Goal: Transaction & Acquisition: Purchase product/service

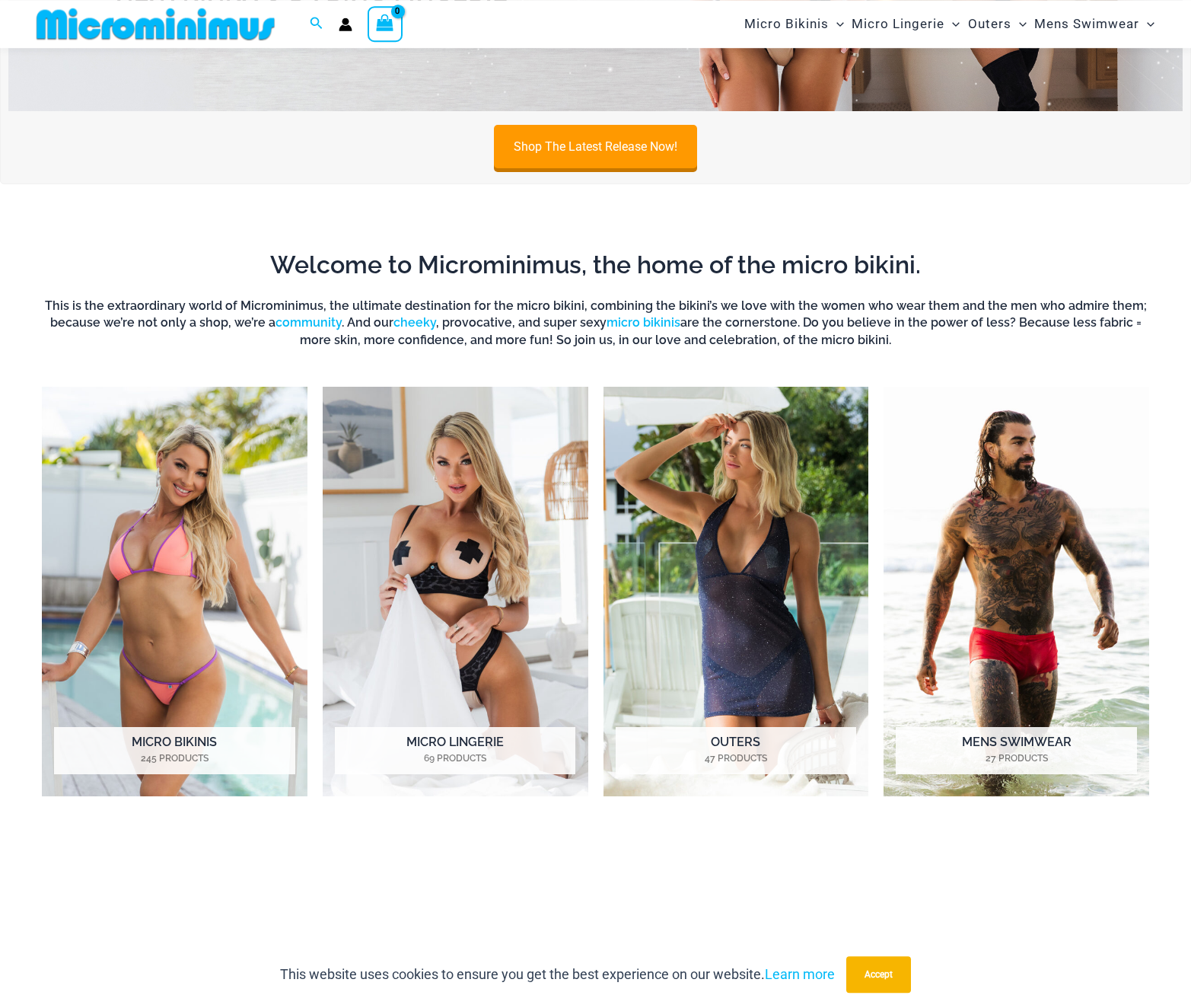
scroll to position [376, 0]
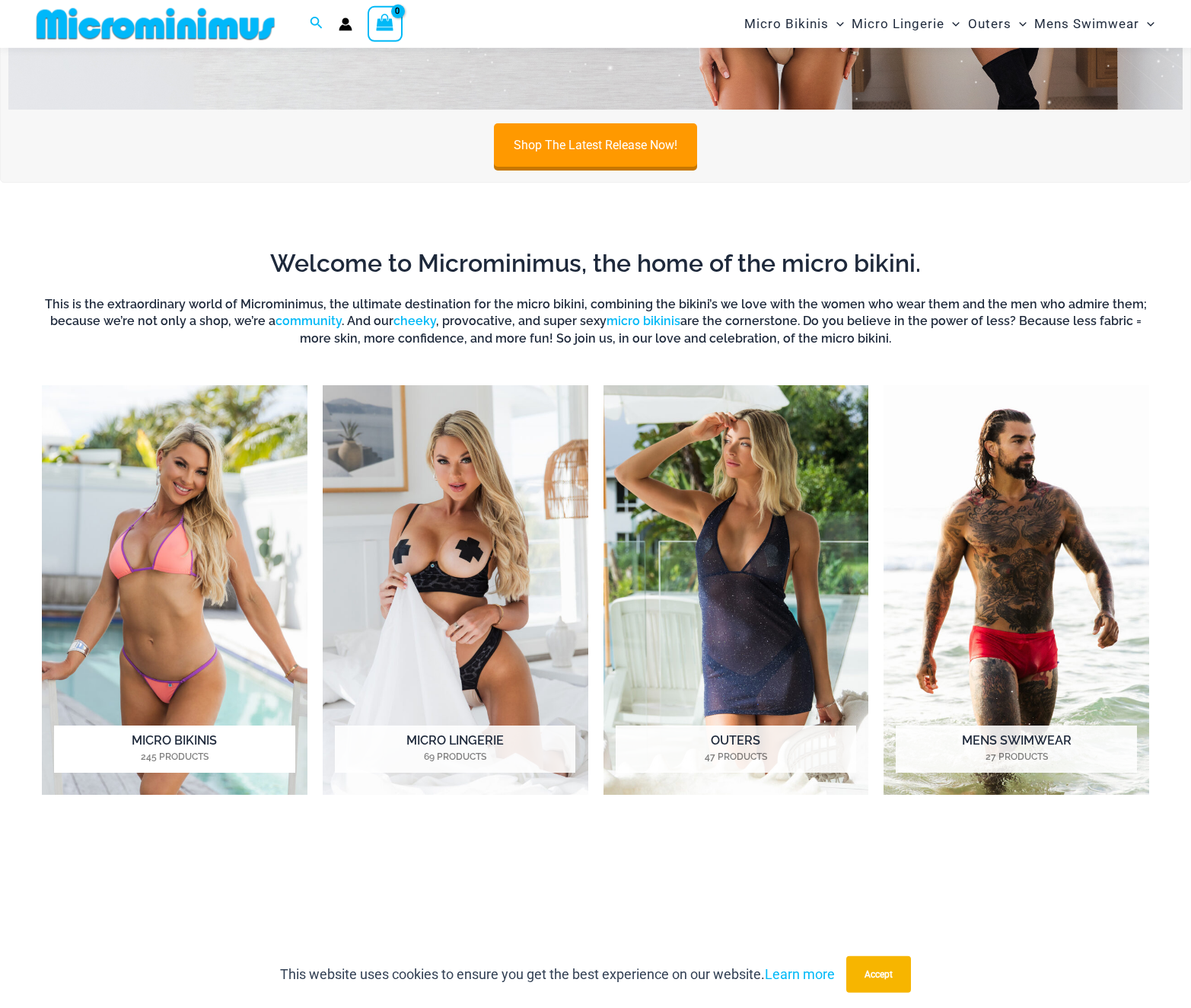
click at [209, 590] on img "Visit product category Micro Bikinis" at bounding box center [175, 589] width 266 height 409
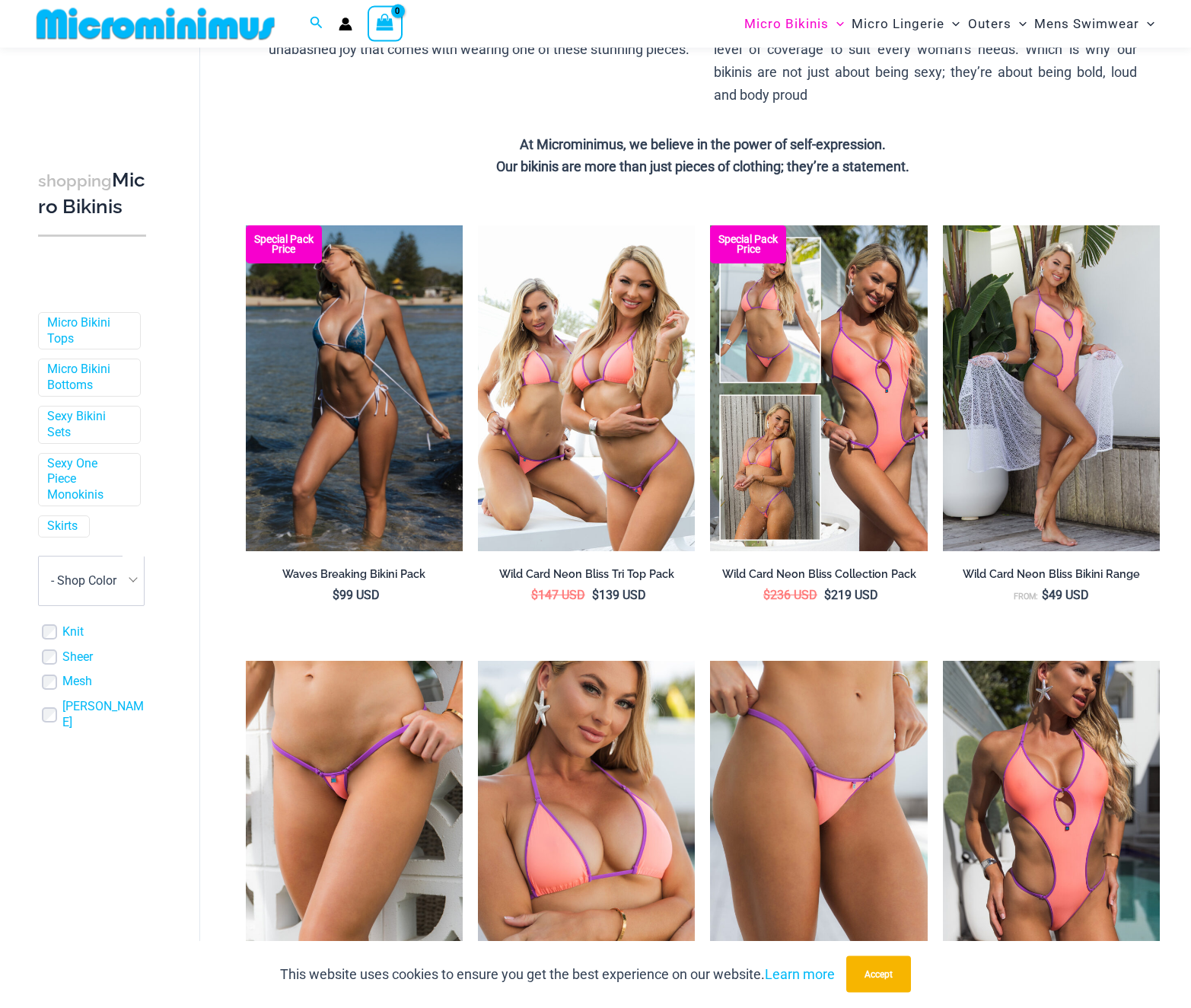
scroll to position [299, 0]
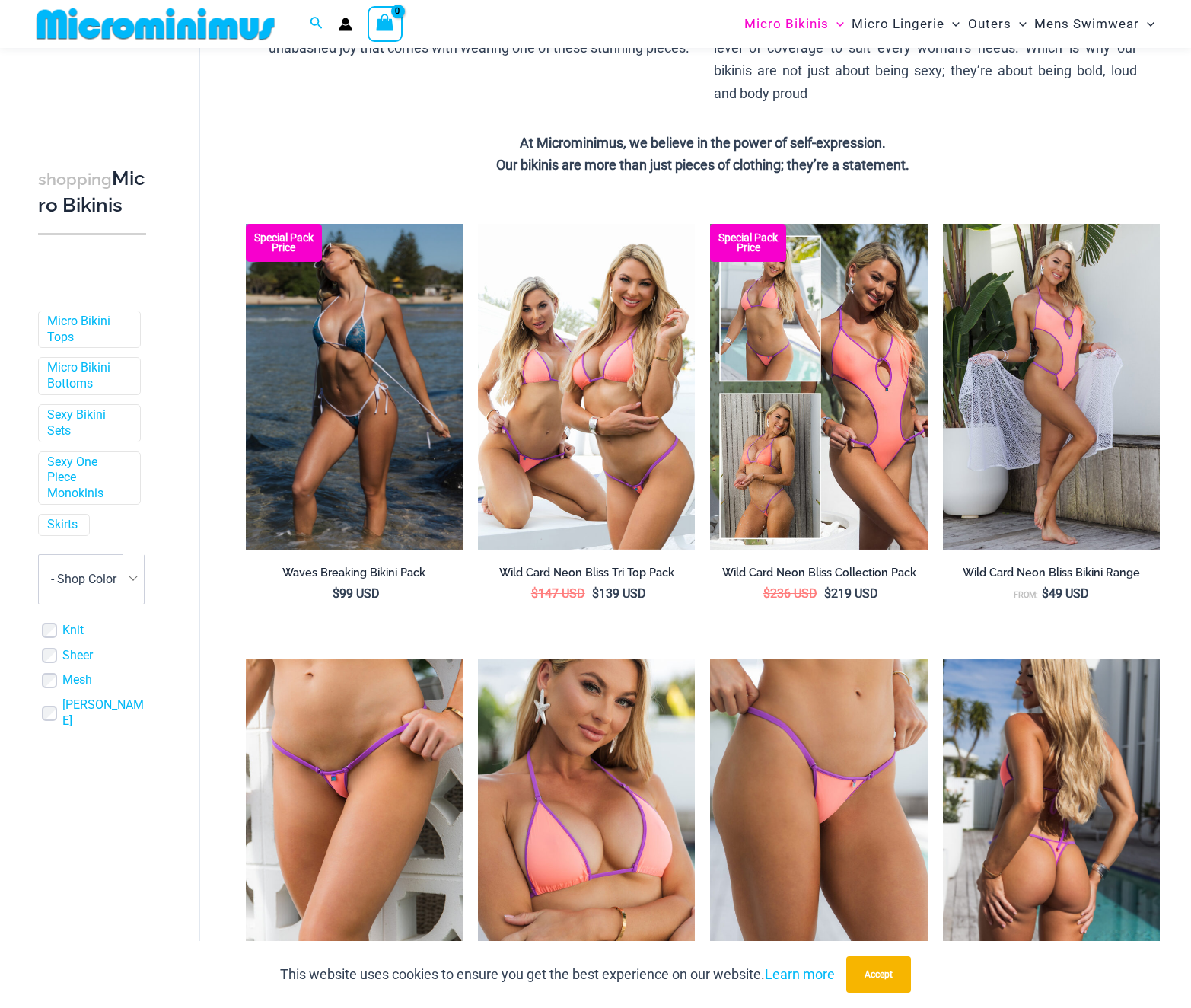
click at [1061, 722] on img at bounding box center [1052, 822] width 217 height 326
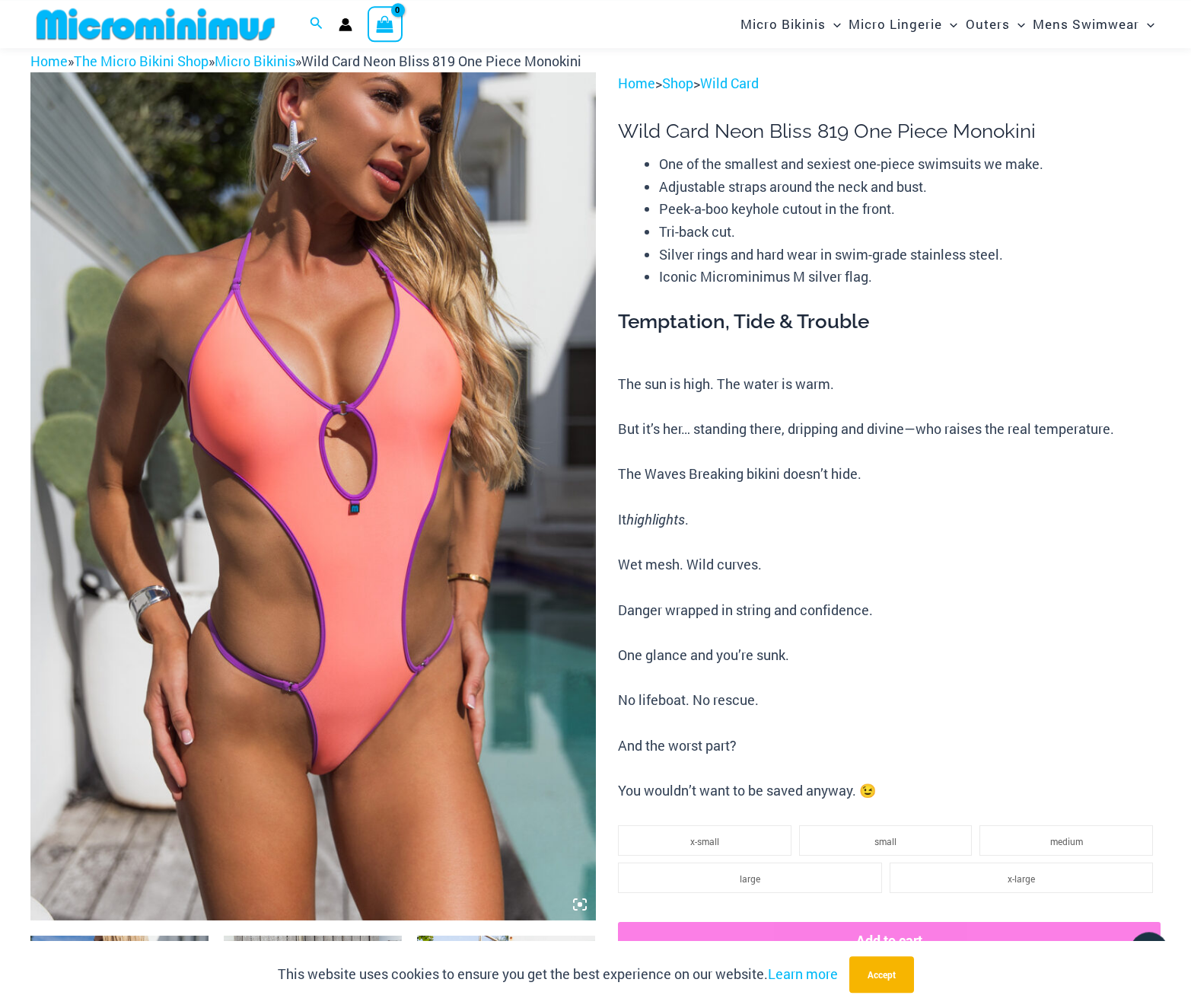
scroll to position [66, 0]
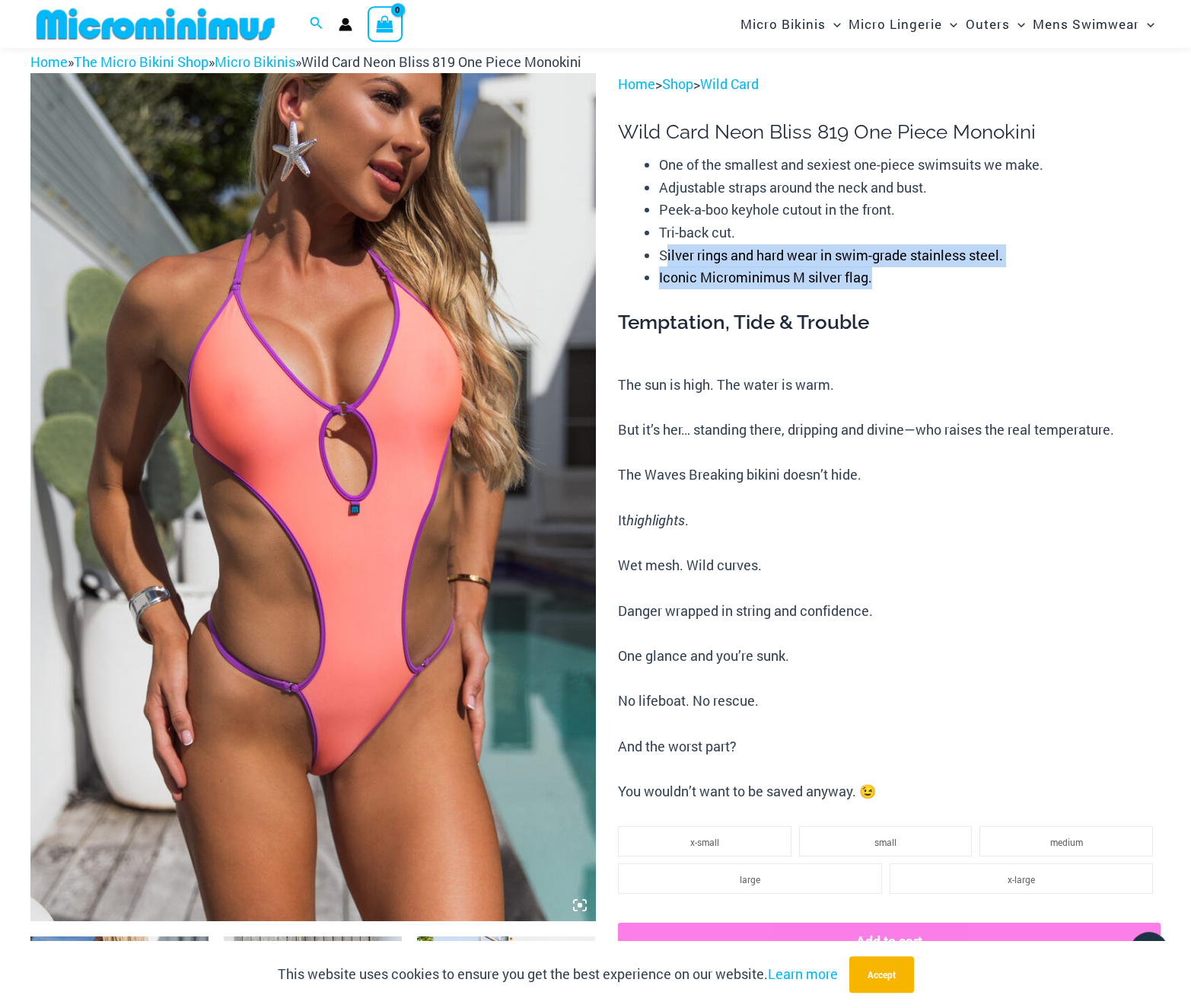
drag, startPoint x: 665, startPoint y: 258, endPoint x: 1008, endPoint y: 270, distance: 343.2
click at [1008, 270] on ul "One of the smallest and sexiest one-piece swimsuits we make. Adjustable straps …" at bounding box center [910, 221] width 502 height 136
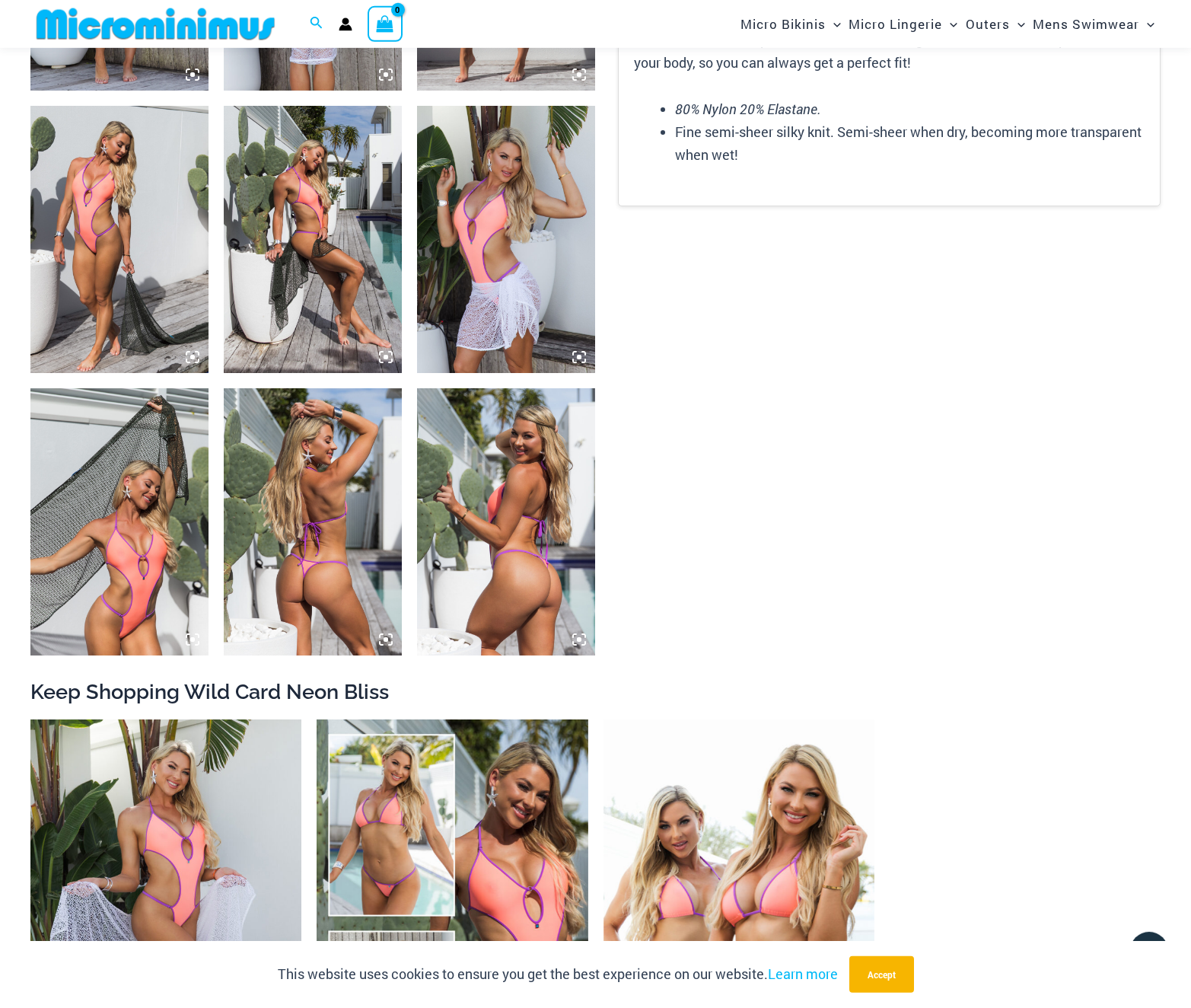
scroll to position [1462, 0]
click at [126, 548] on img at bounding box center [120, 521] width 178 height 268
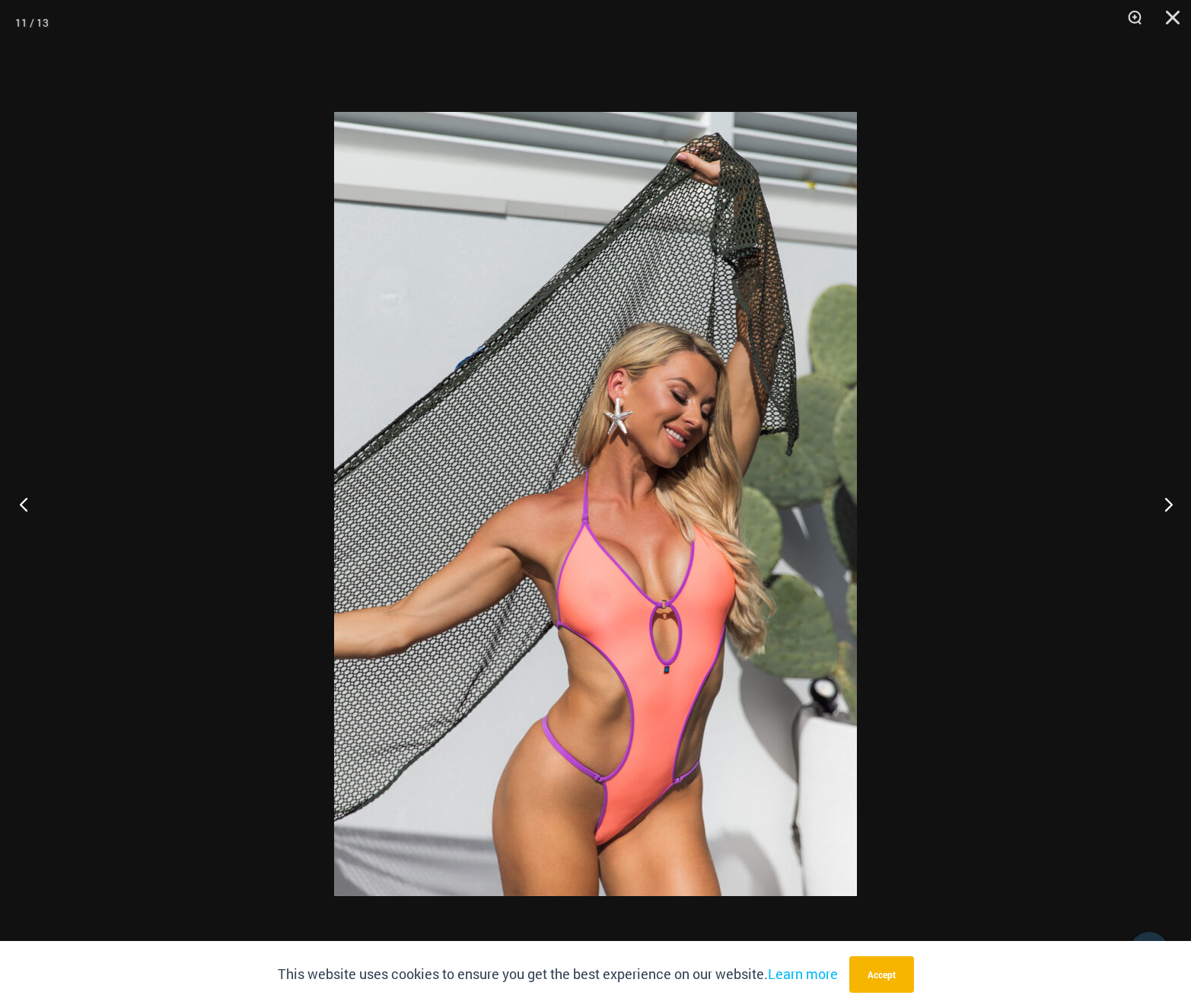
click at [38, 507] on button "Previous" at bounding box center [28, 504] width 57 height 76
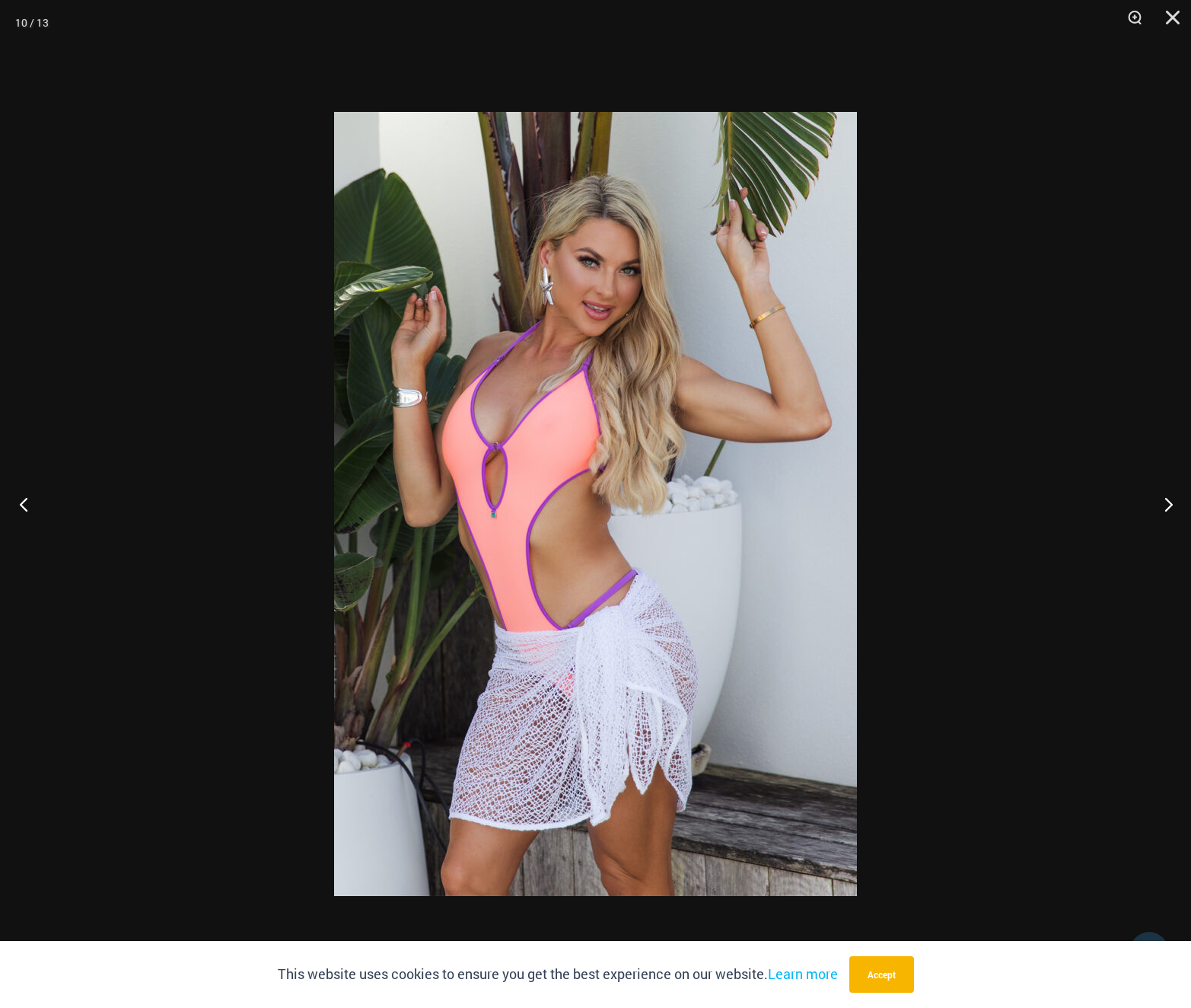
click at [38, 506] on button "Previous" at bounding box center [28, 504] width 57 height 76
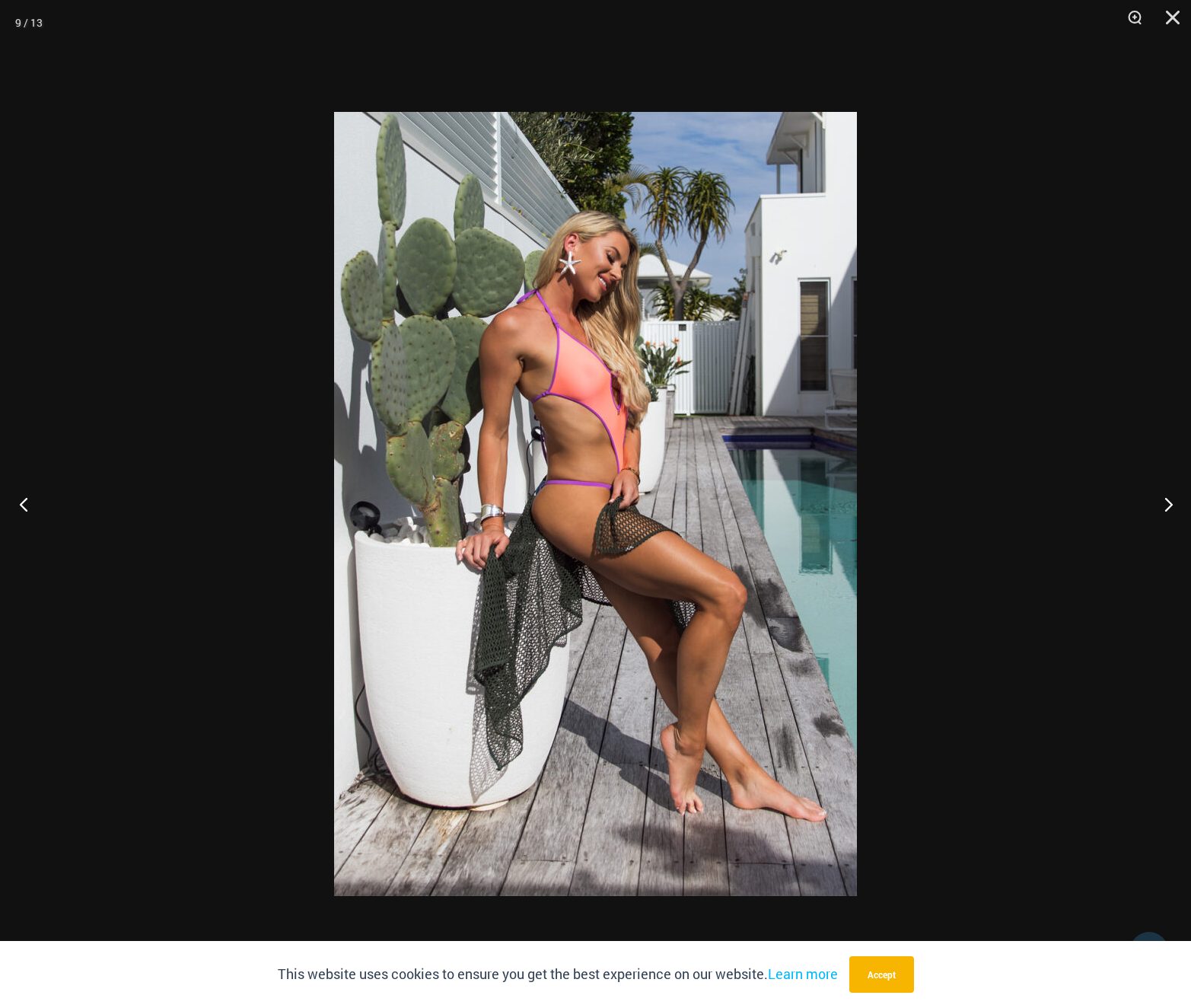
click at [37, 504] on button "Previous" at bounding box center [28, 504] width 57 height 76
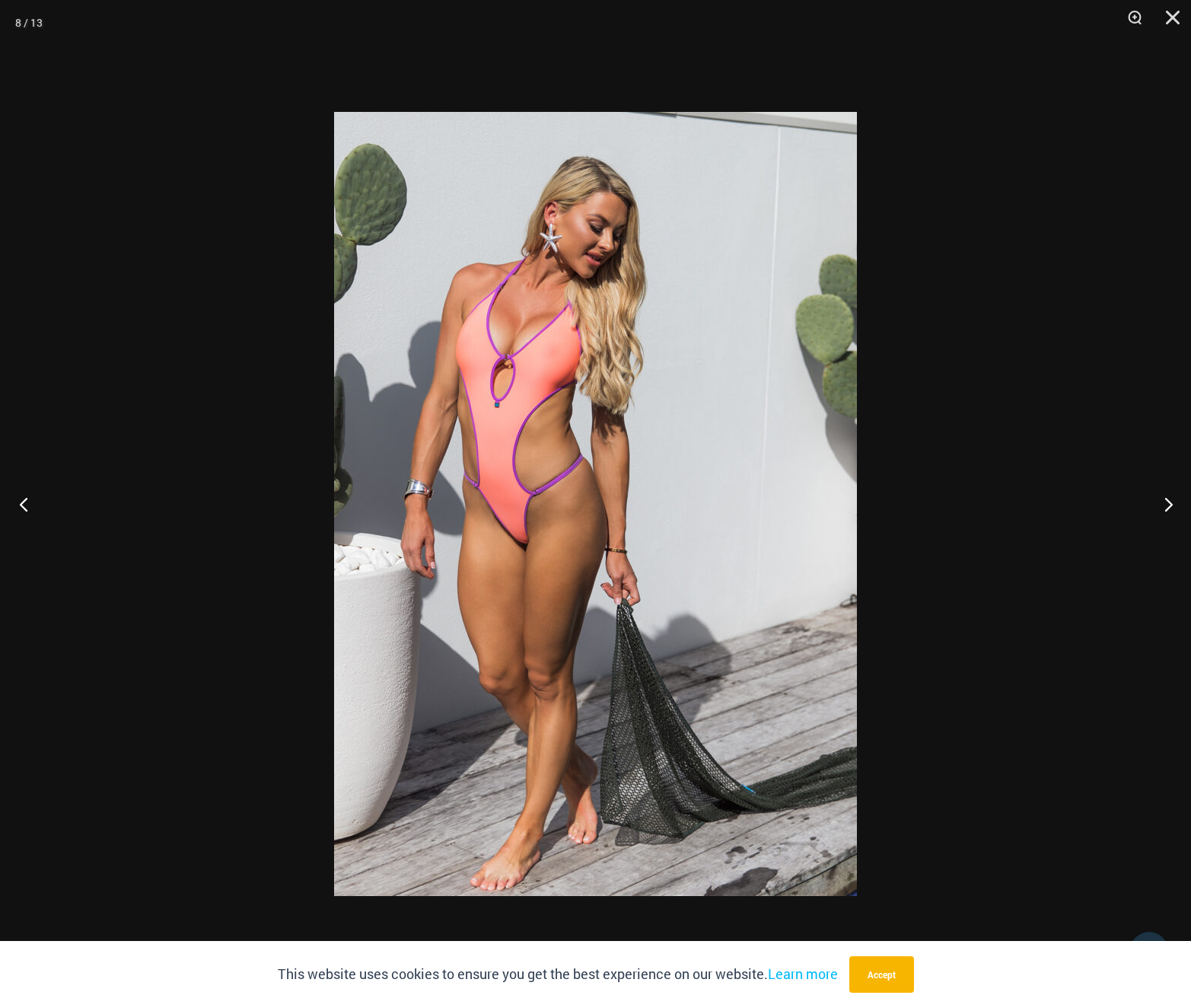
click at [37, 504] on button "Previous" at bounding box center [28, 504] width 57 height 76
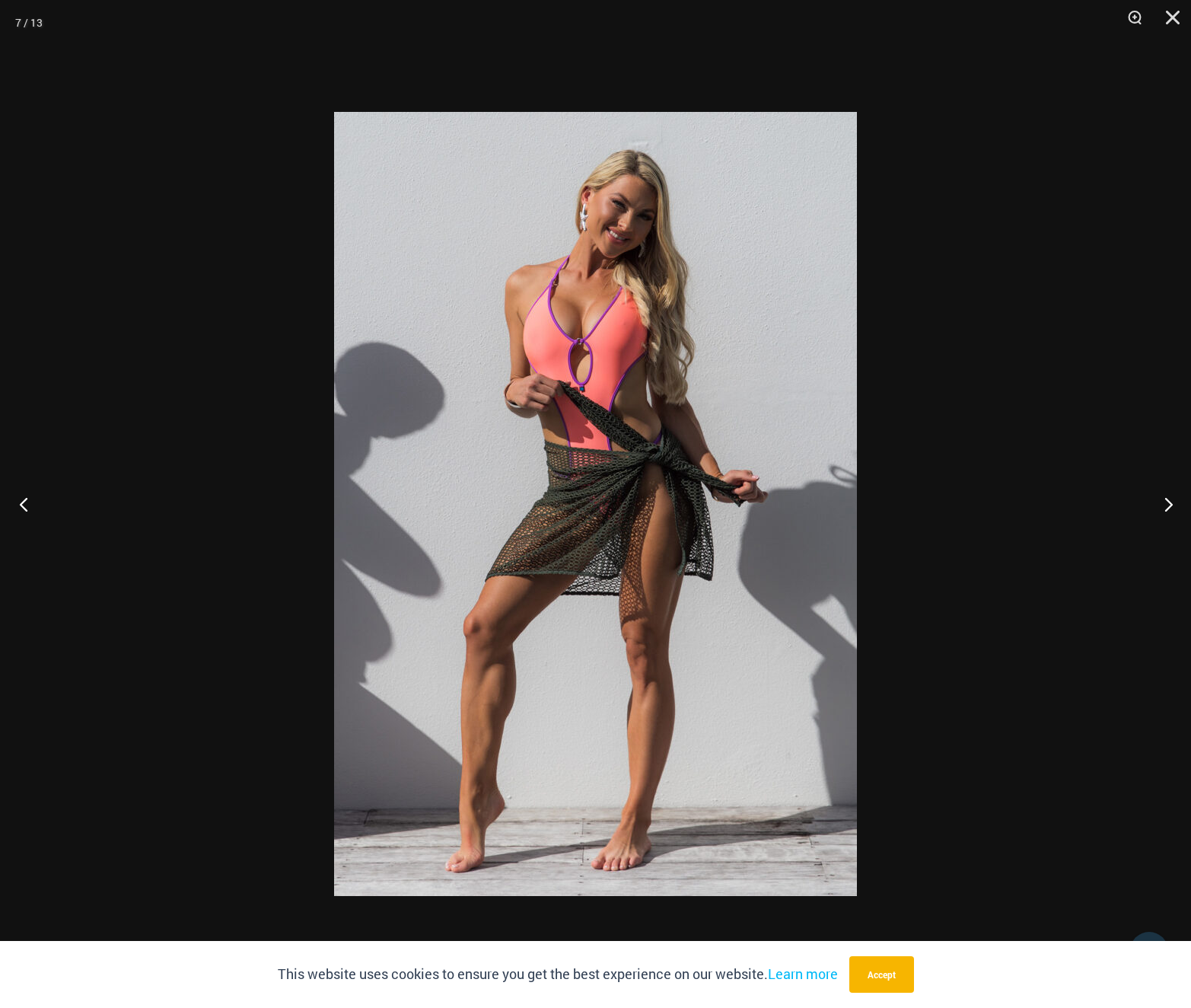
click at [37, 503] on button "Previous" at bounding box center [28, 504] width 57 height 76
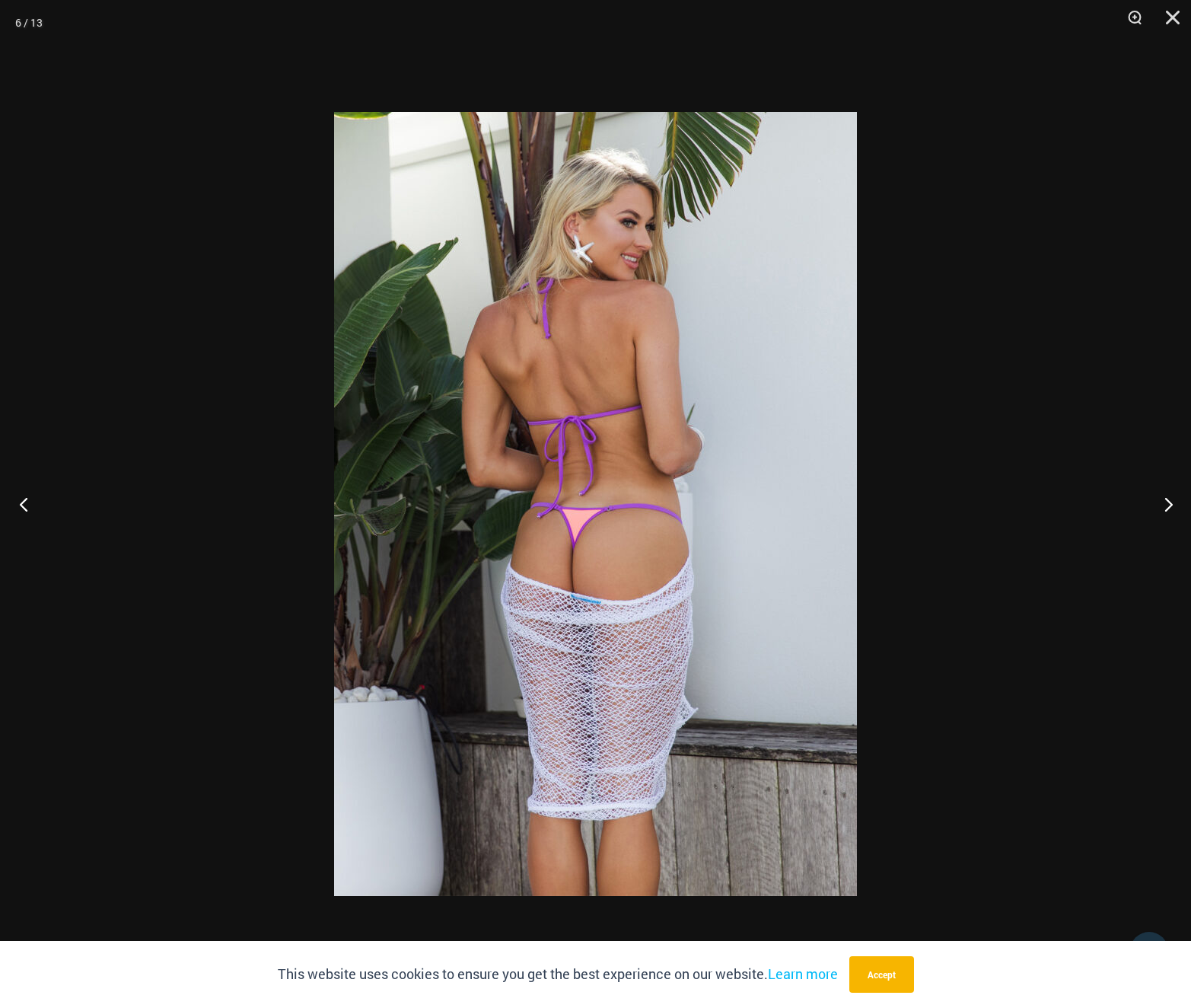
click at [37, 503] on button "Previous" at bounding box center [28, 504] width 57 height 76
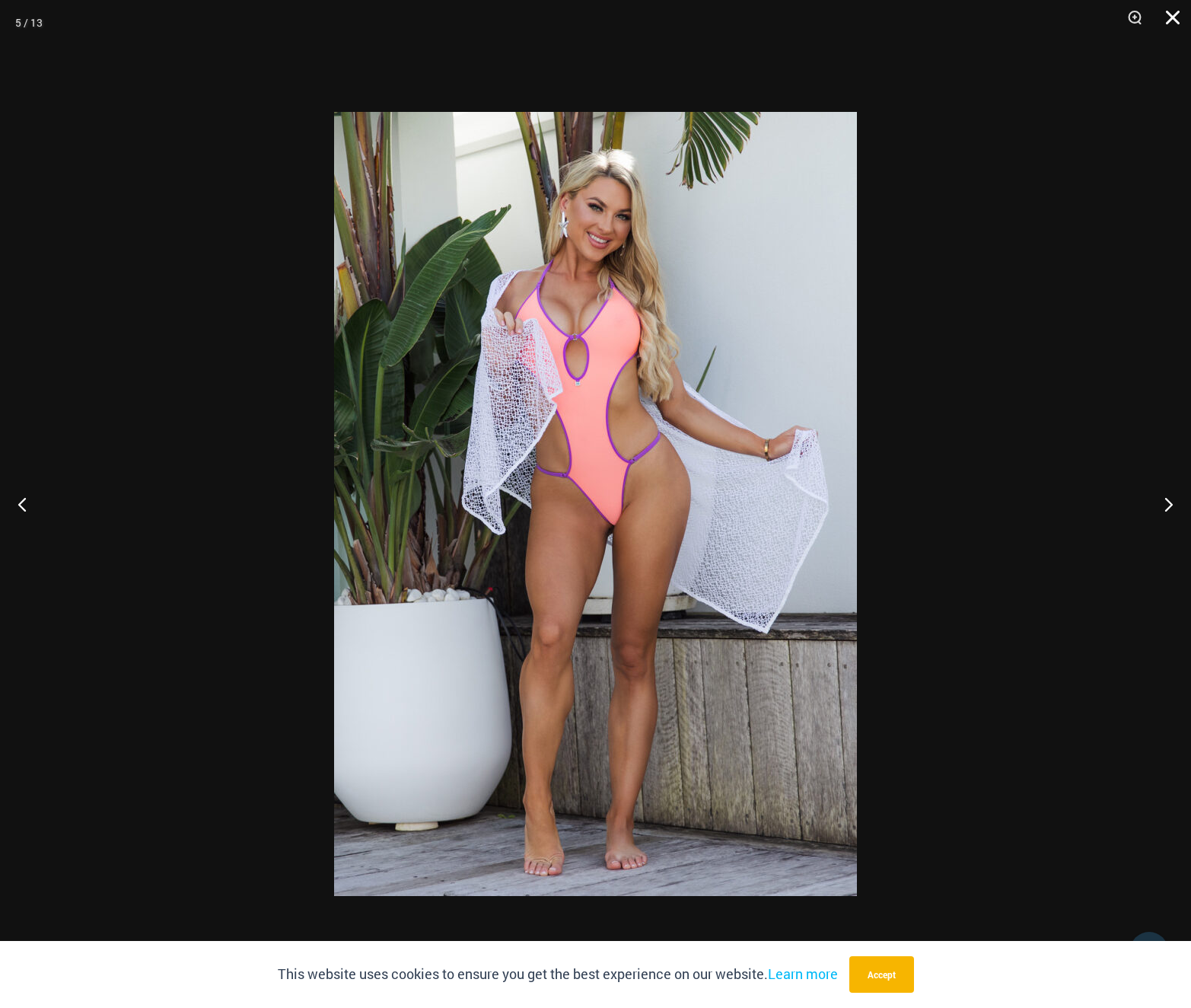
click at [1172, 21] on button "Close" at bounding box center [1168, 23] width 38 height 45
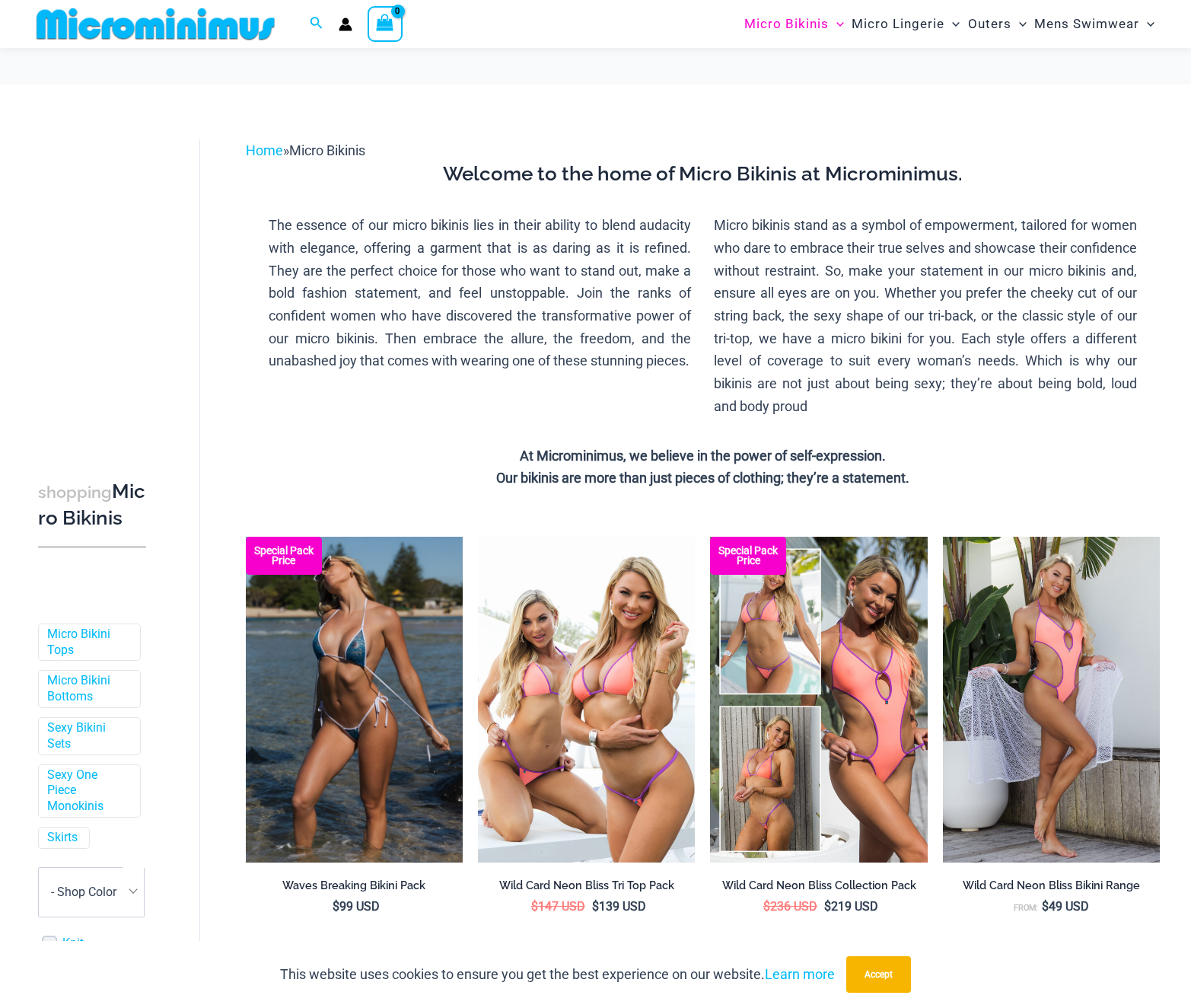
scroll to position [299, 0]
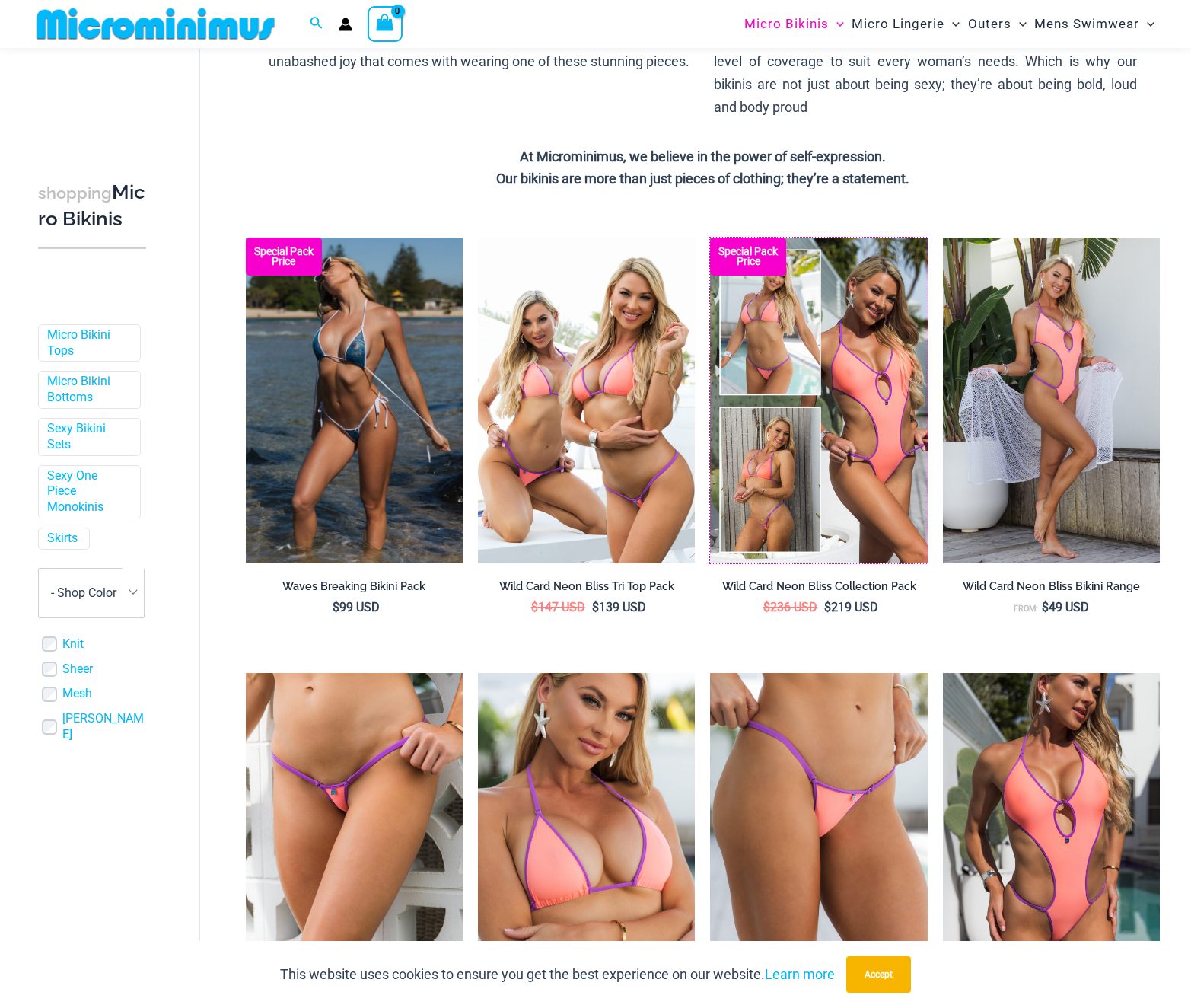
click at [710, 238] on img at bounding box center [710, 238] width 0 height 0
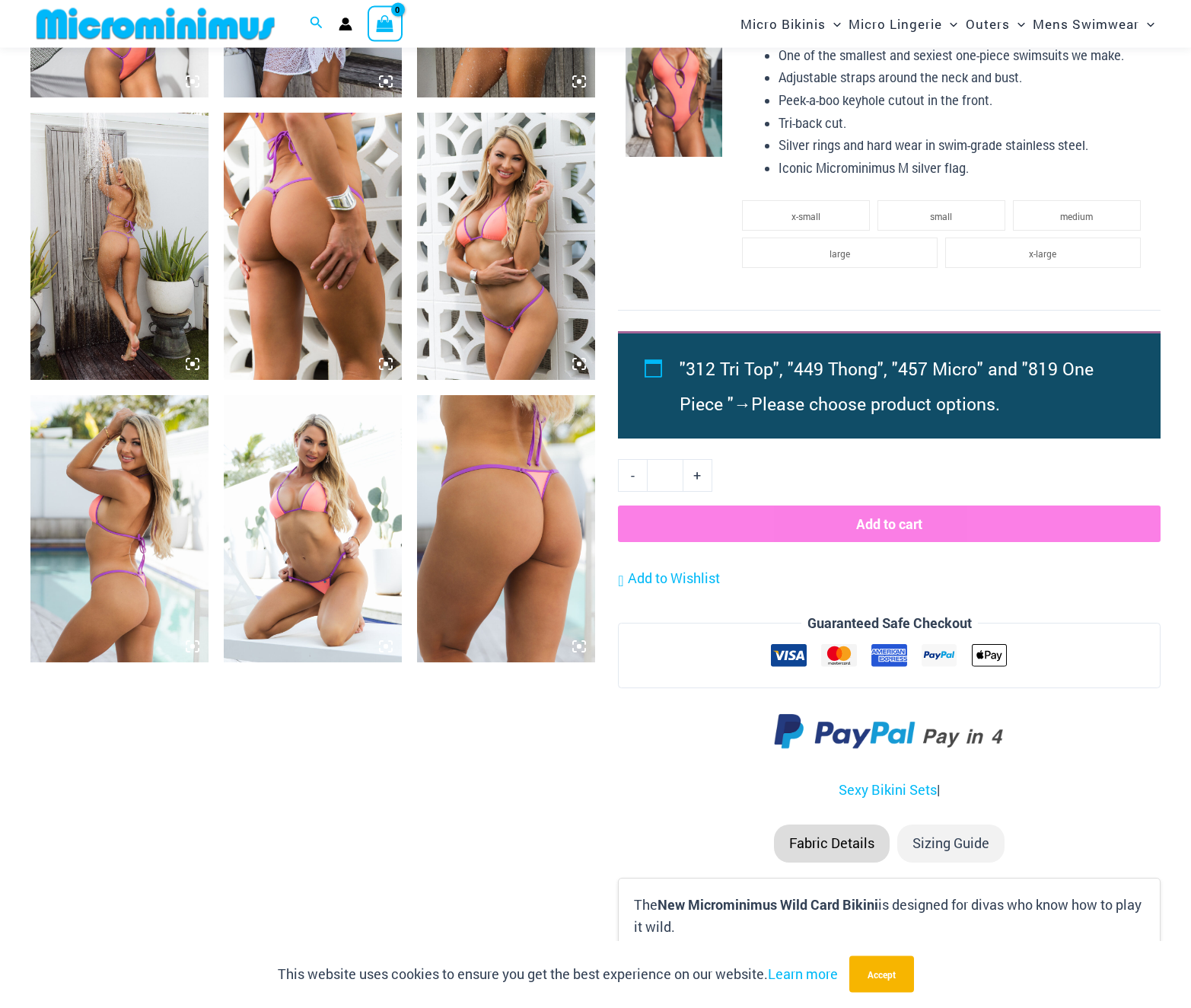
scroll to position [1693, 0]
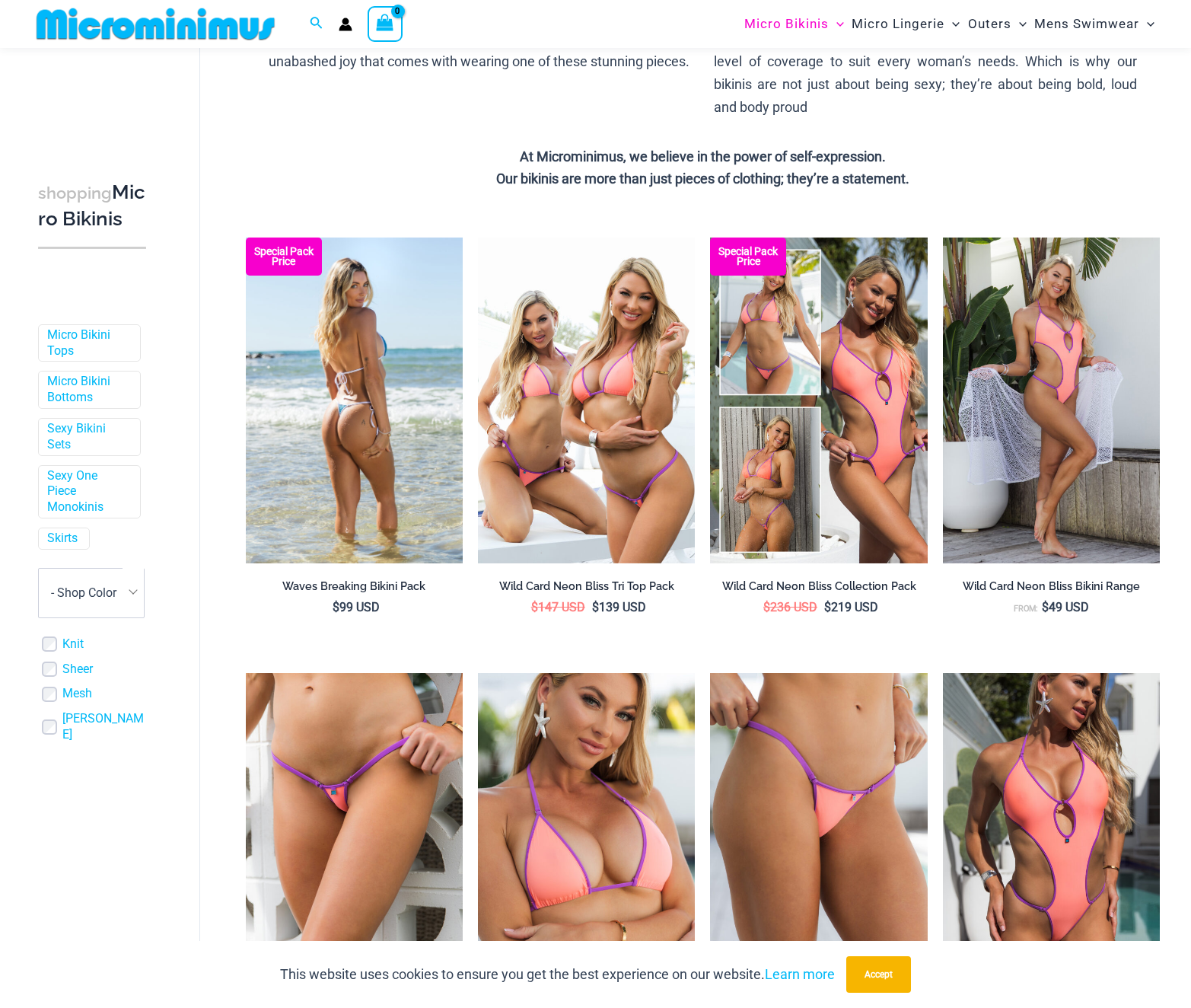
scroll to position [299, 0]
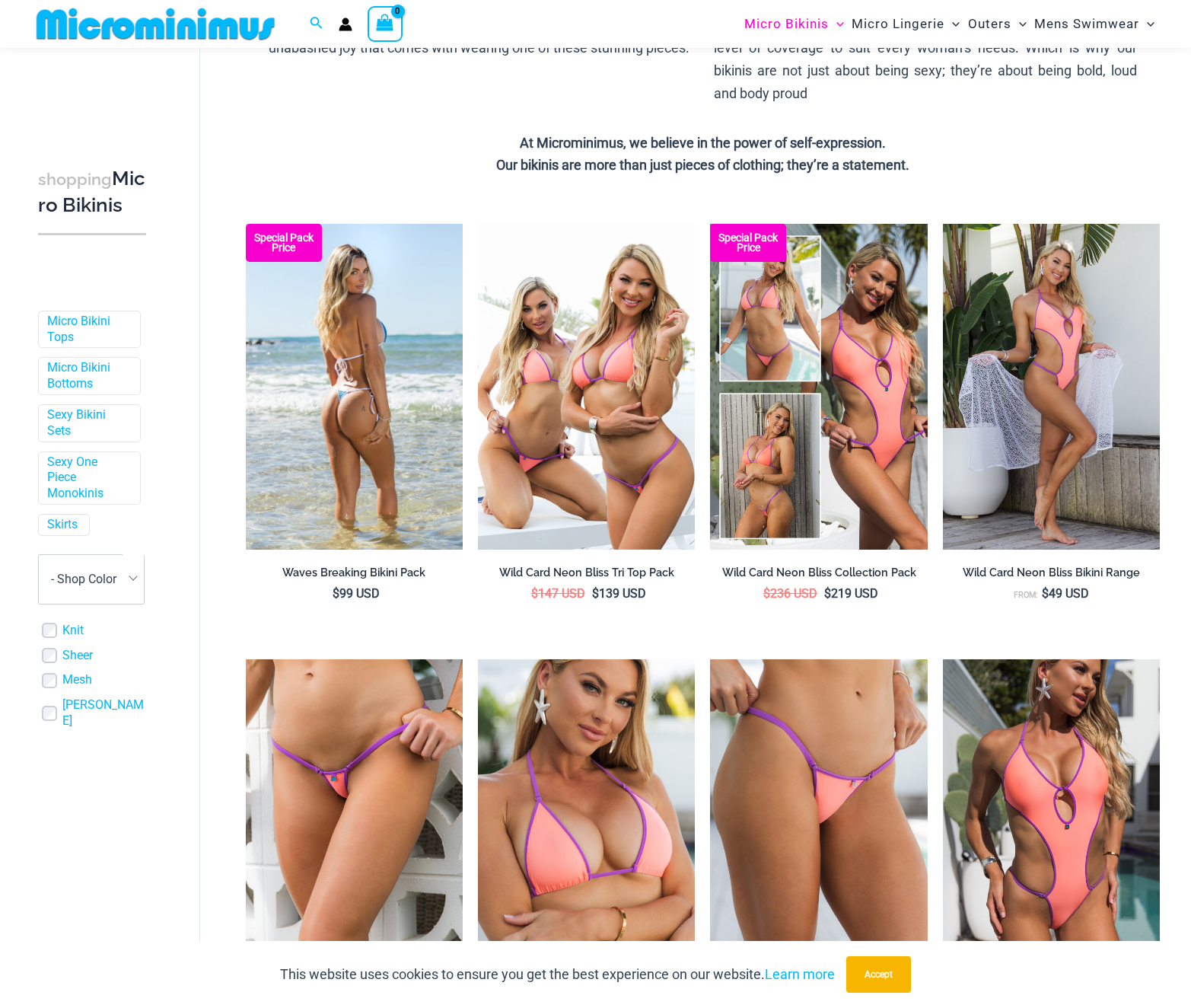
click at [394, 436] on img at bounding box center [354, 386] width 217 height 326
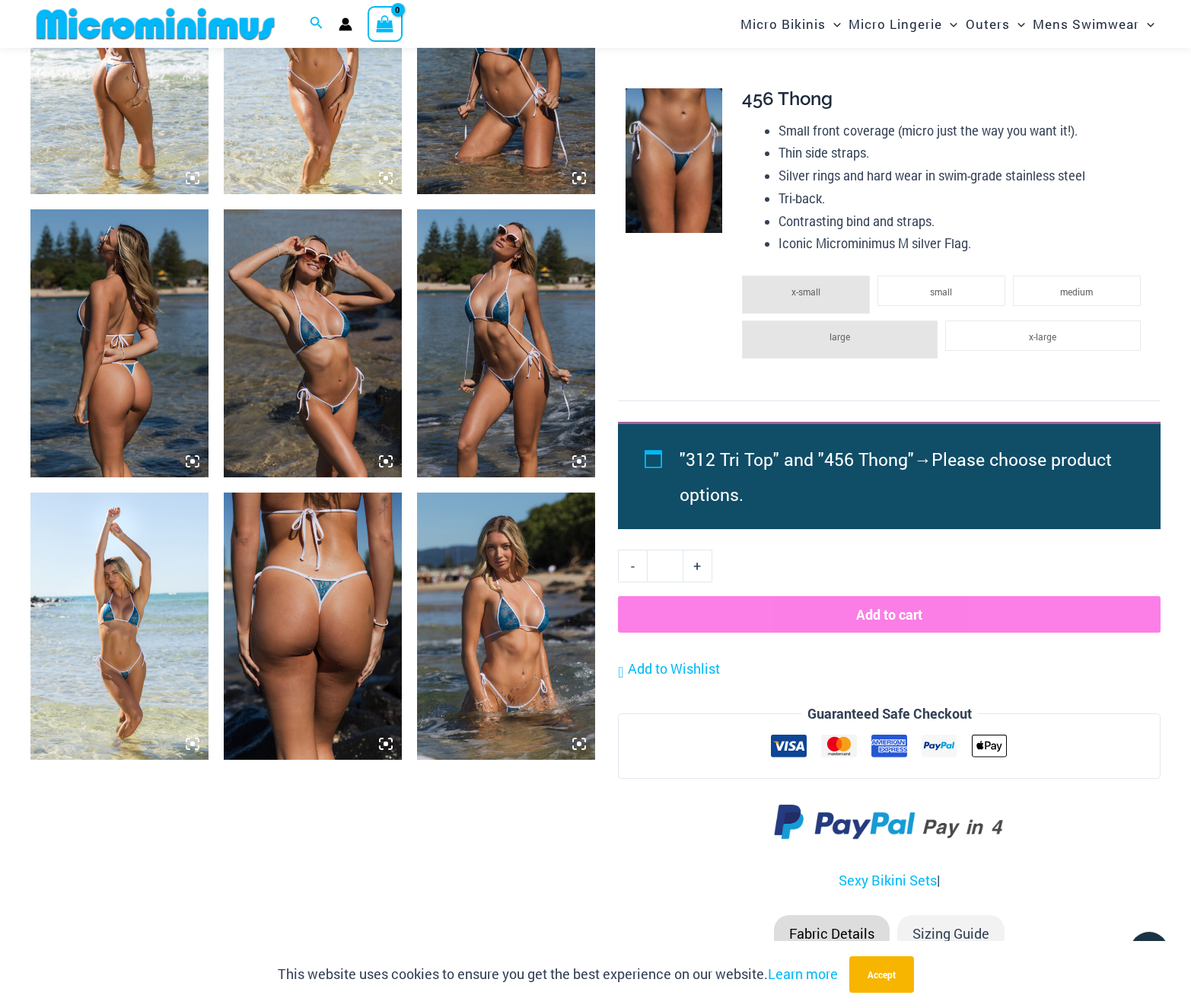
scroll to position [1075, 0]
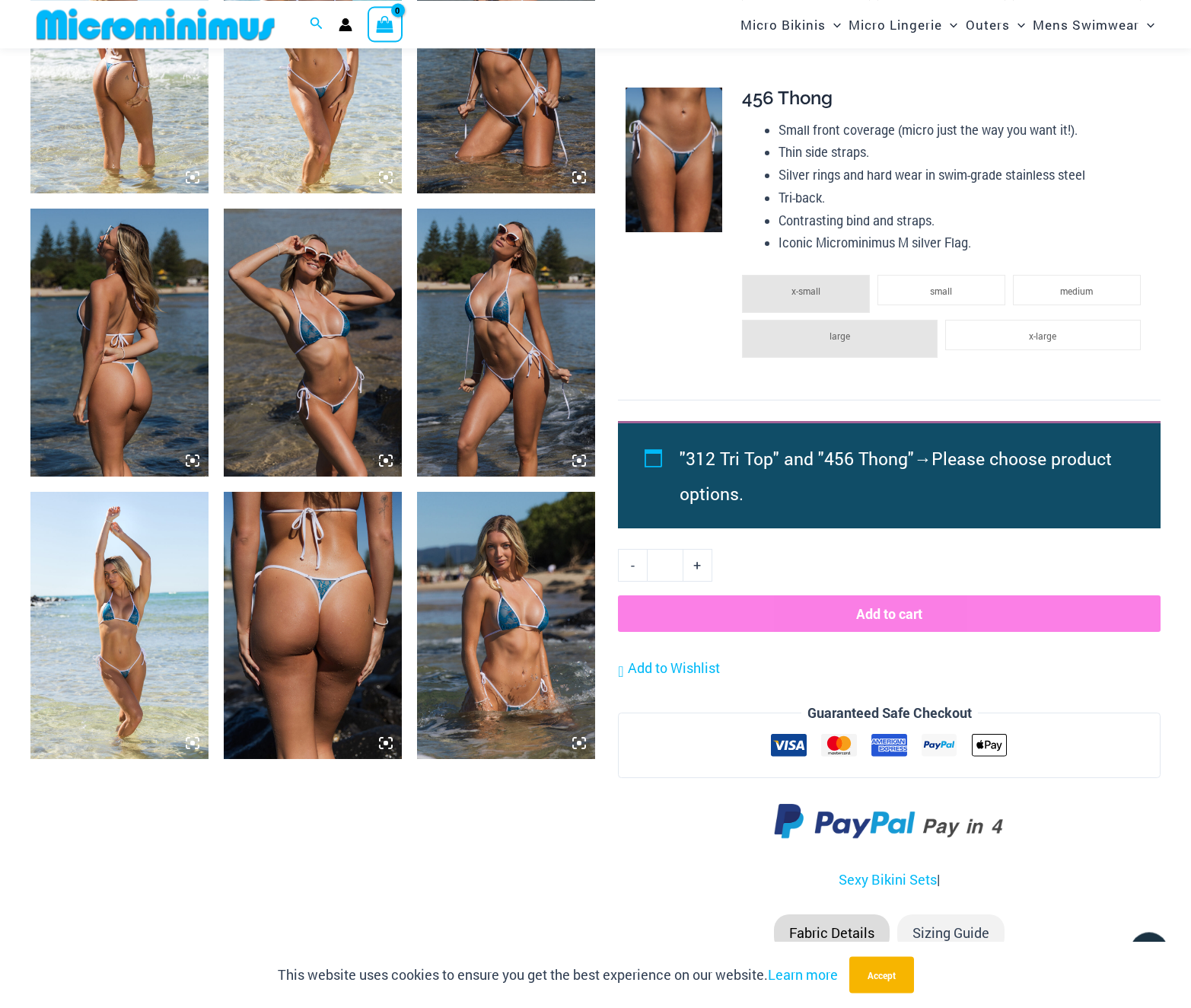
click at [459, 595] on img at bounding box center [506, 625] width 178 height 268
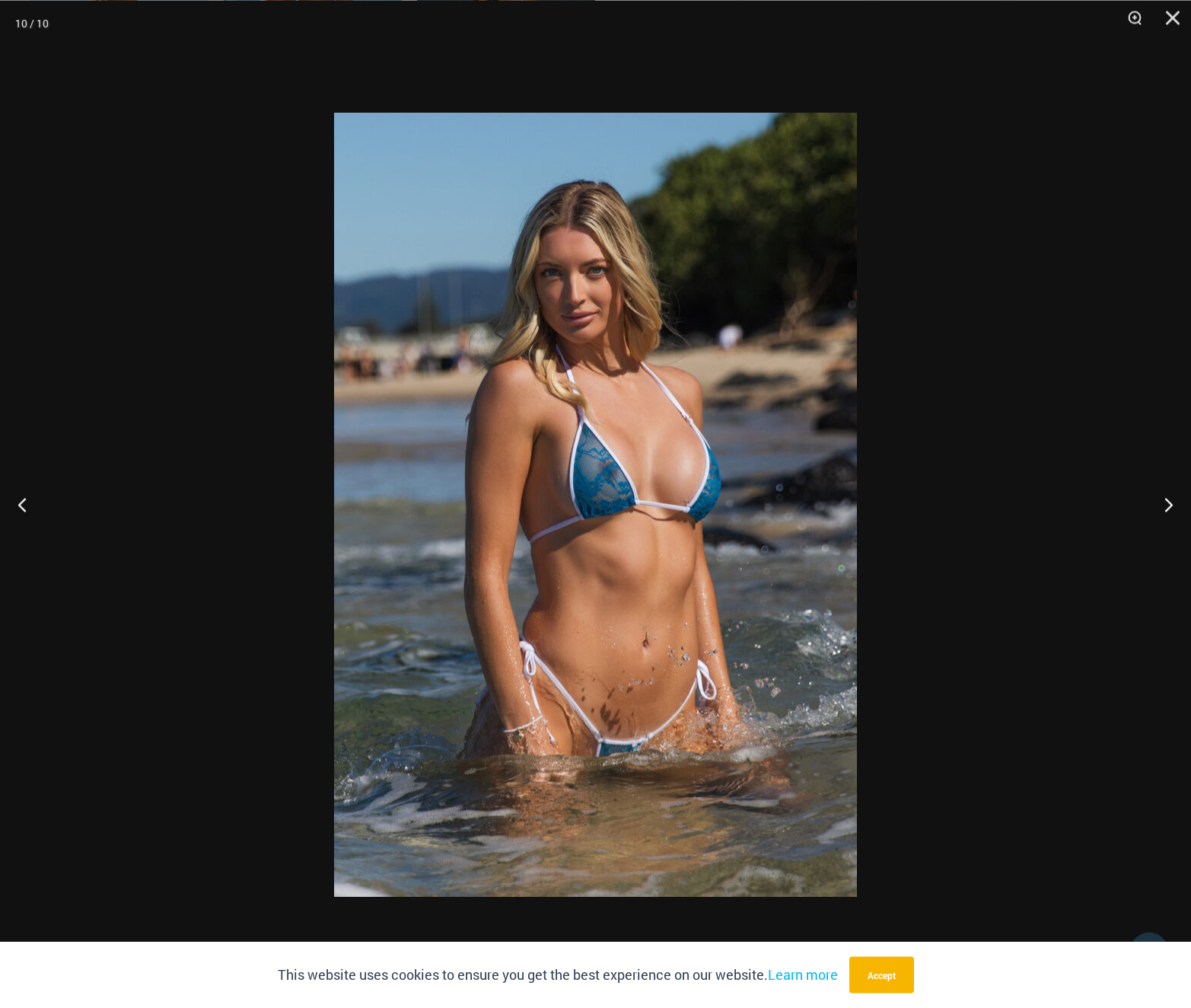
scroll to position [1074, 0]
click at [965, 397] on div at bounding box center [596, 504] width 1191 height 1008
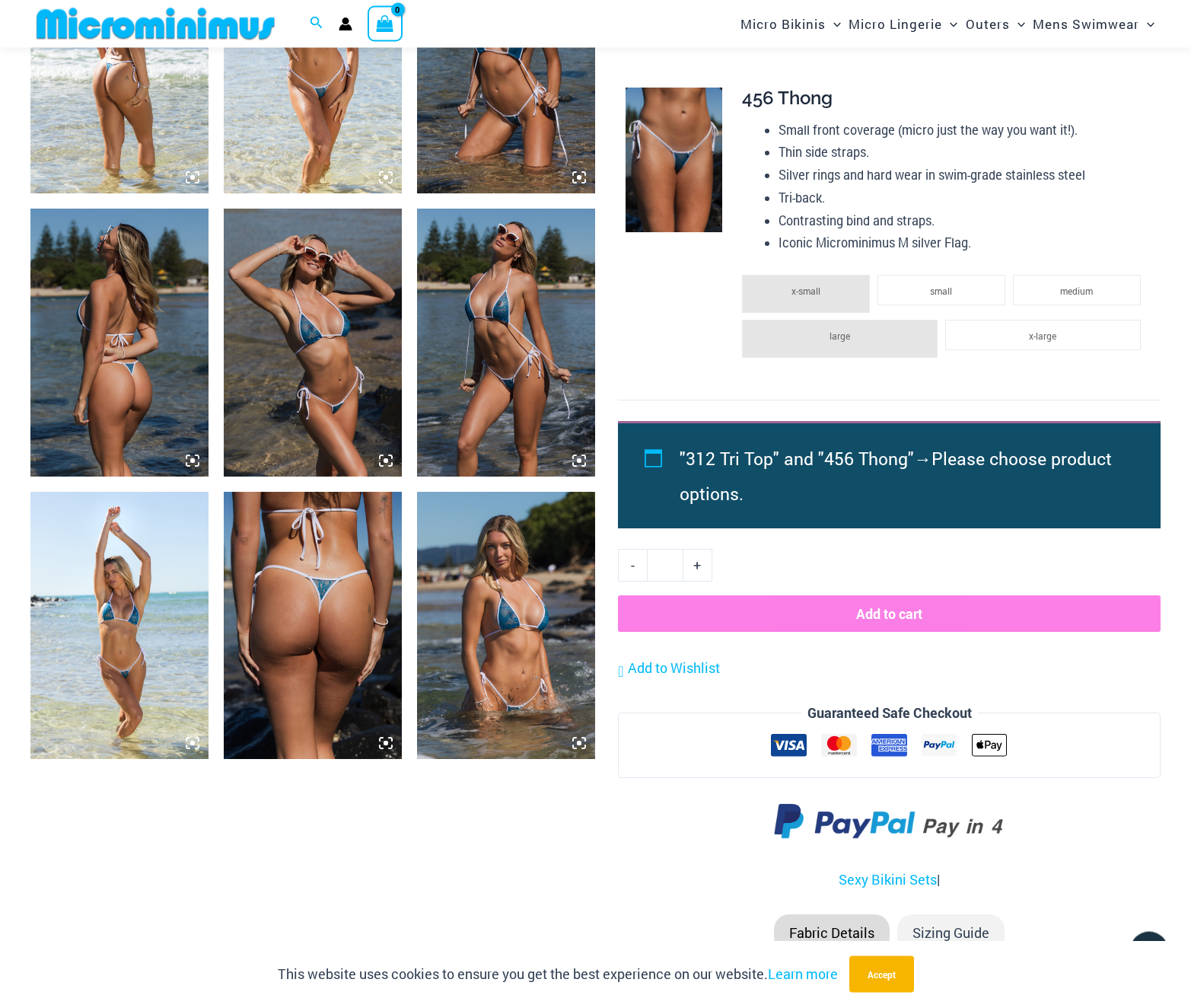
click at [162, 602] on img at bounding box center [120, 626] width 178 height 268
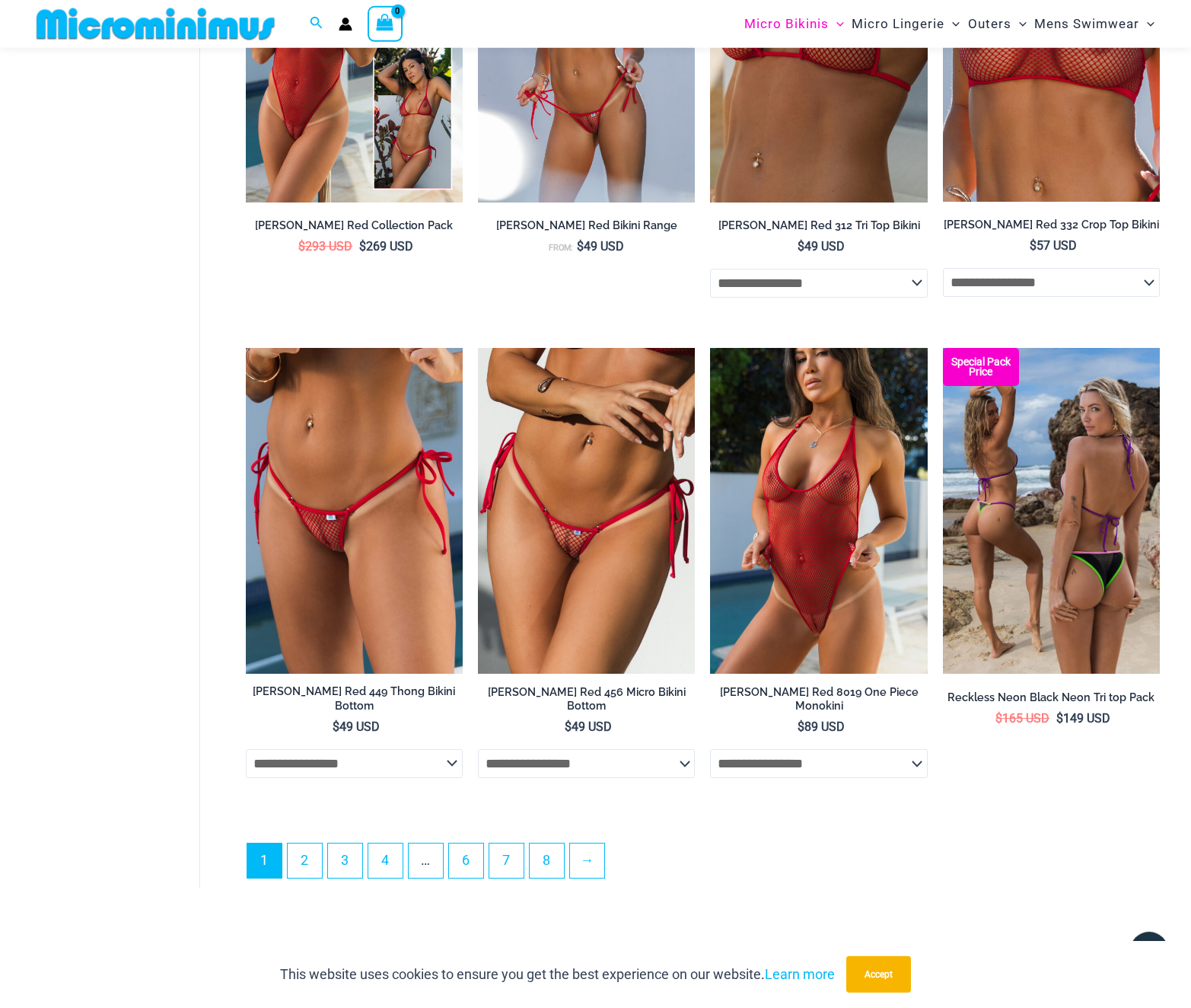
scroll to position [3467, 0]
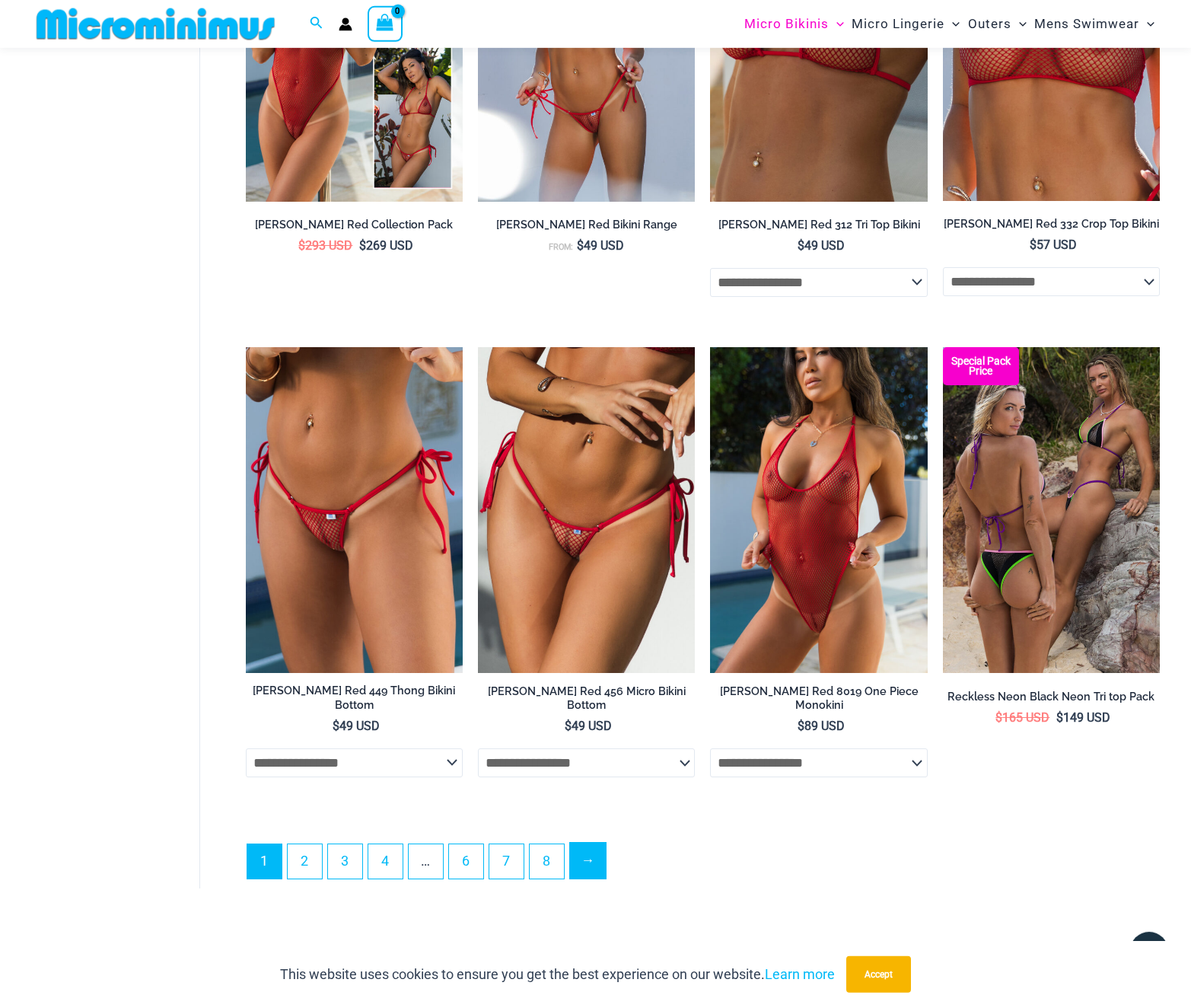
click at [585, 872] on link "→" at bounding box center [588, 860] width 36 height 36
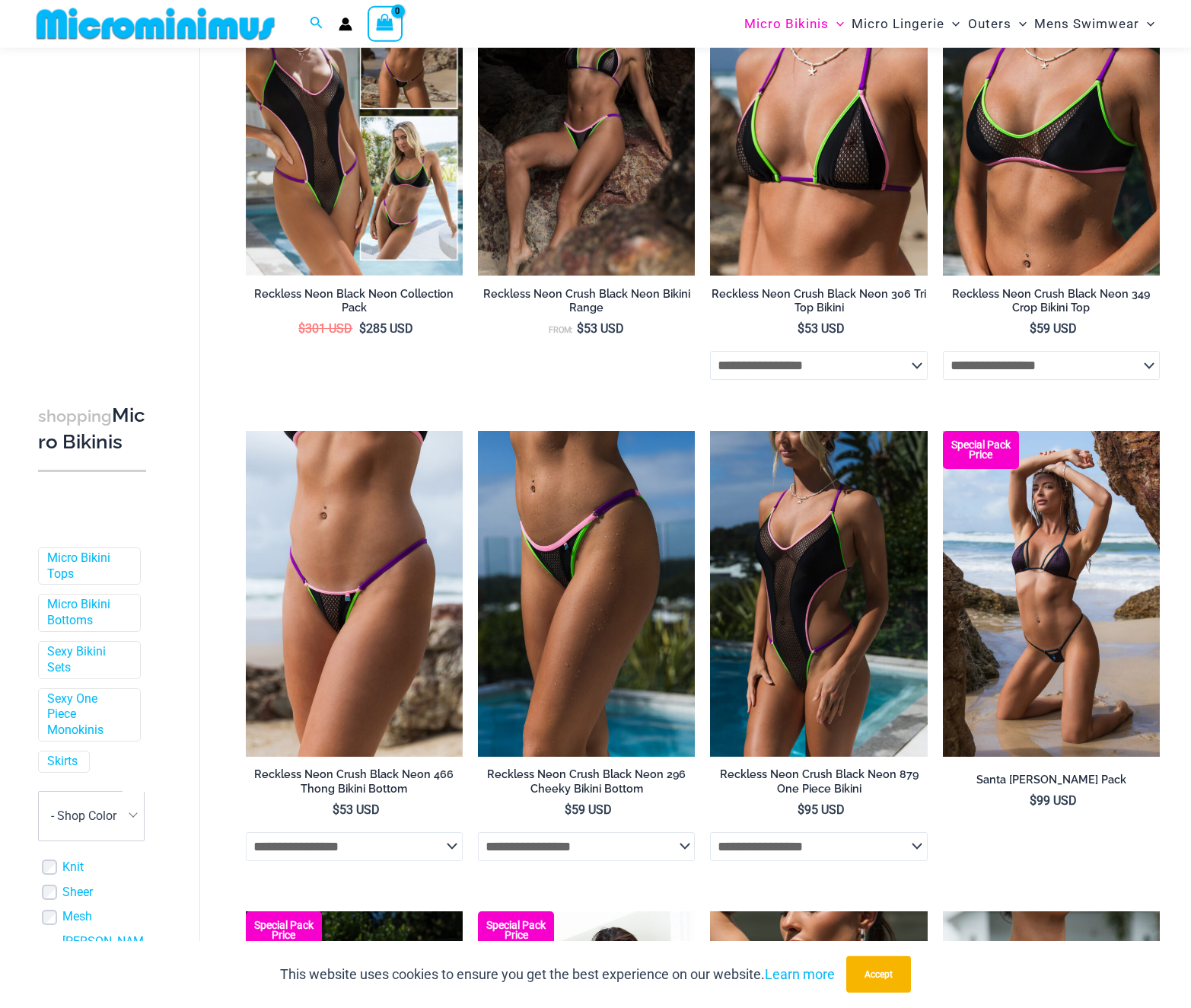
scroll to position [220, 0]
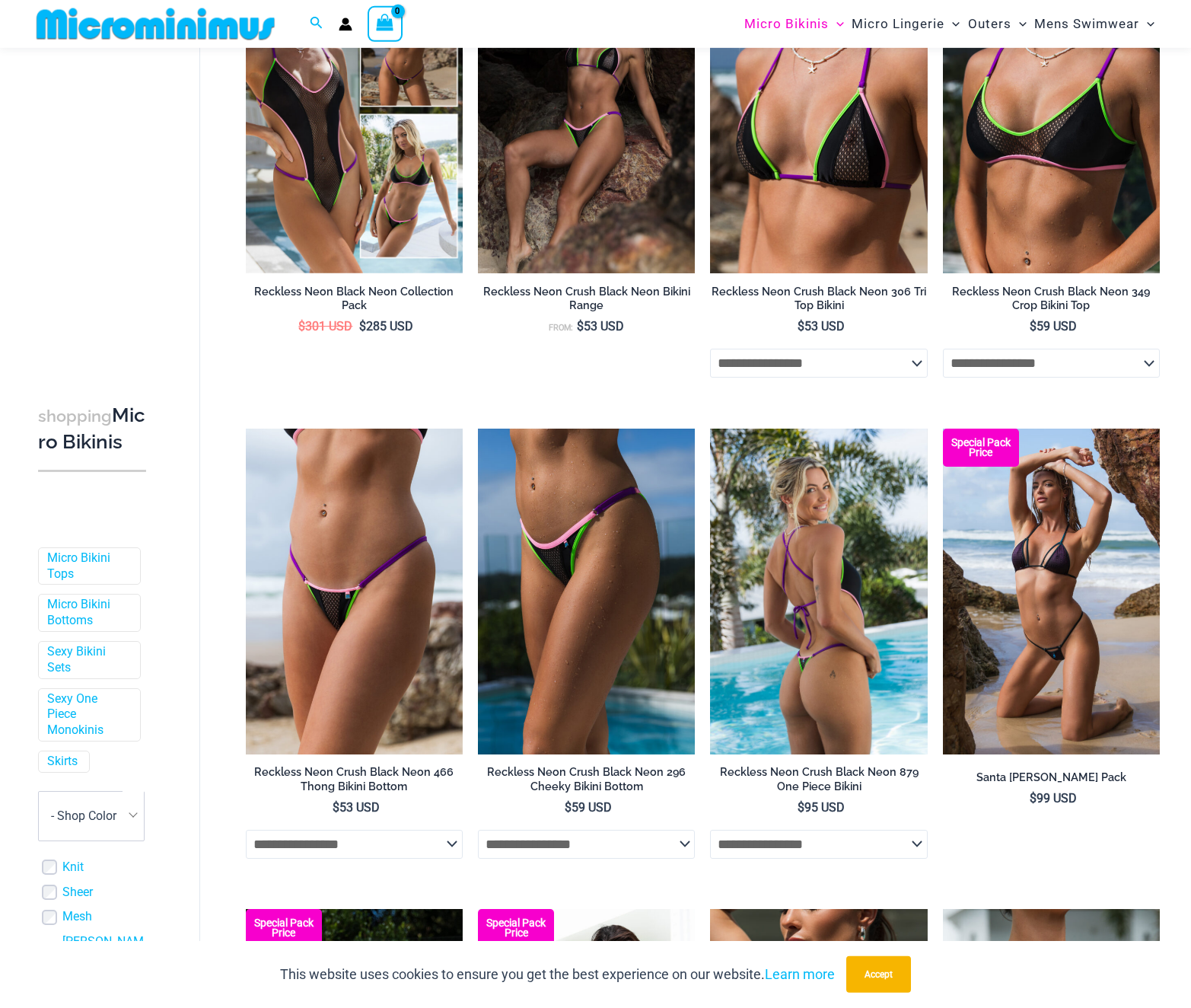
click at [785, 550] on img at bounding box center [818, 591] width 217 height 326
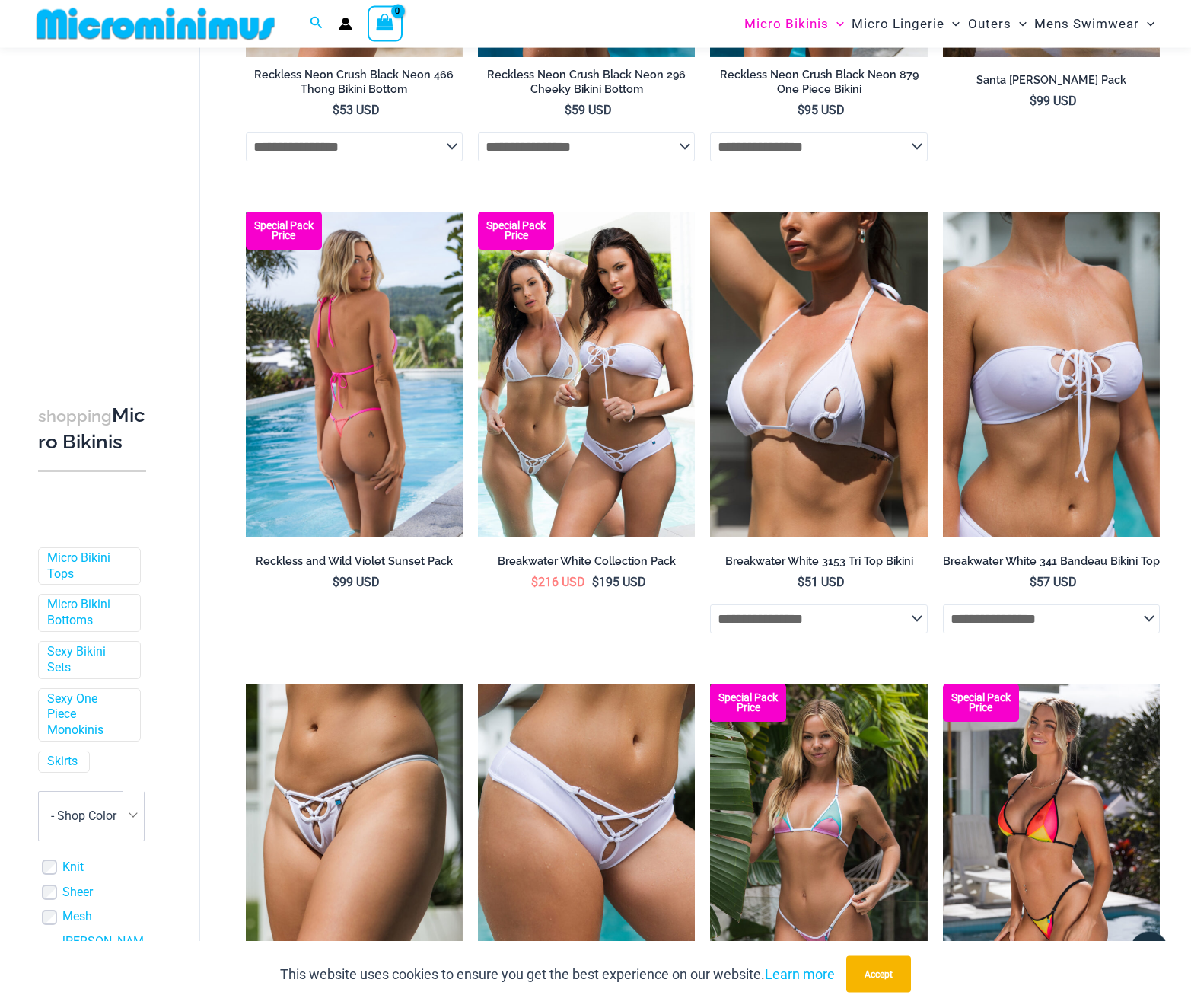
click at [348, 456] on img at bounding box center [354, 374] width 217 height 326
click at [375, 471] on img at bounding box center [354, 373] width 217 height 326
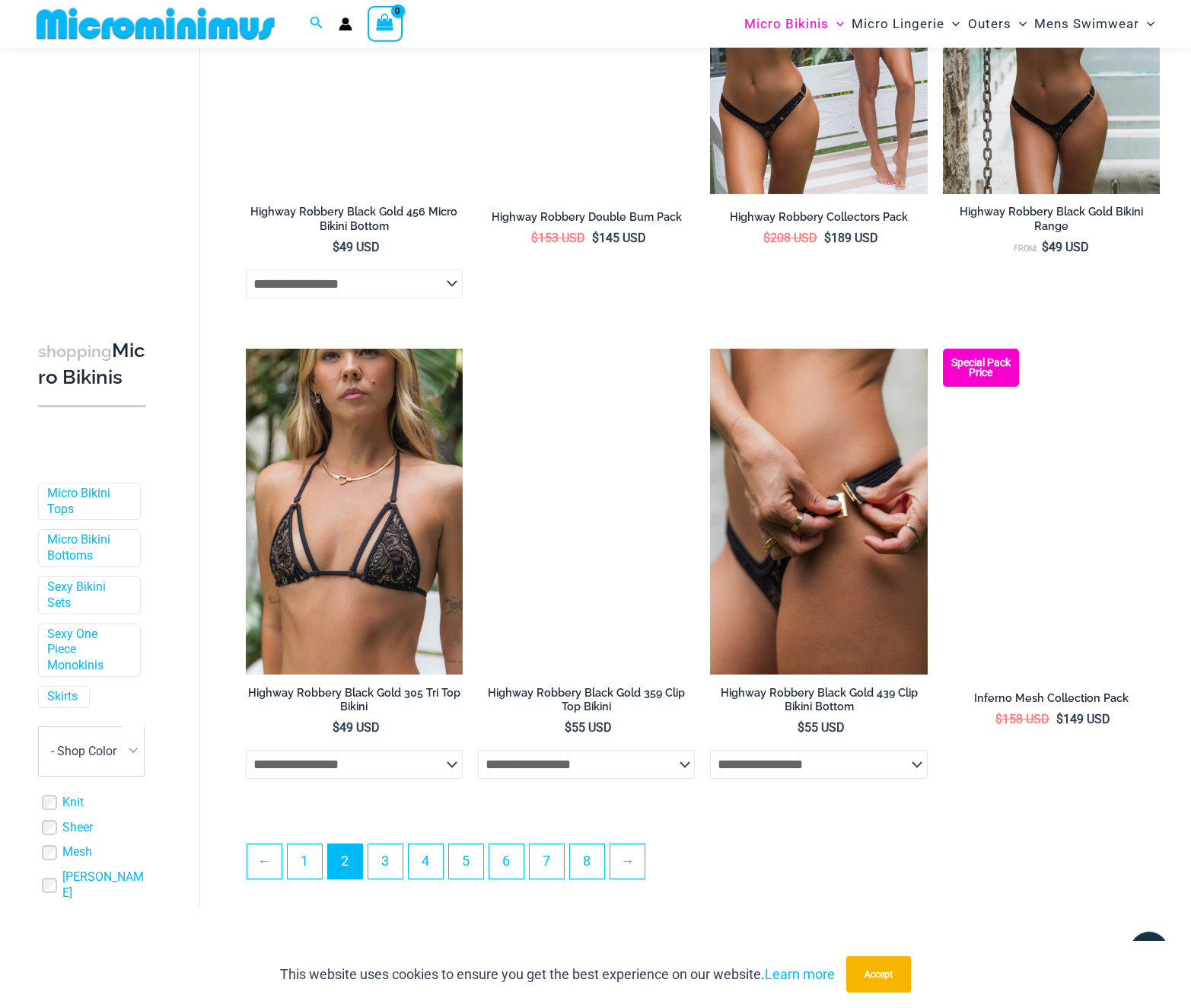
scroll to position [3169, 0]
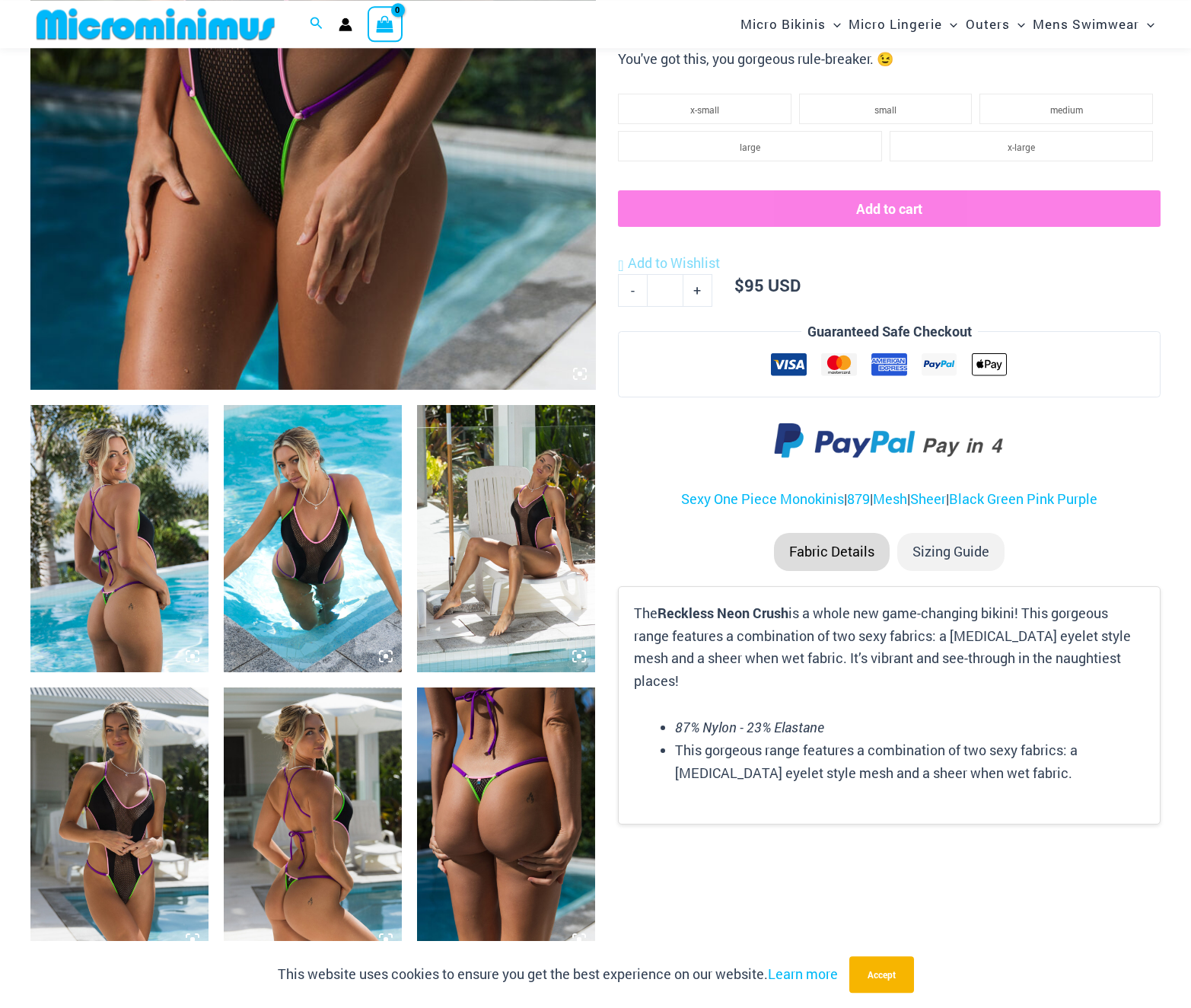
click at [115, 809] on img at bounding box center [120, 821] width 178 height 268
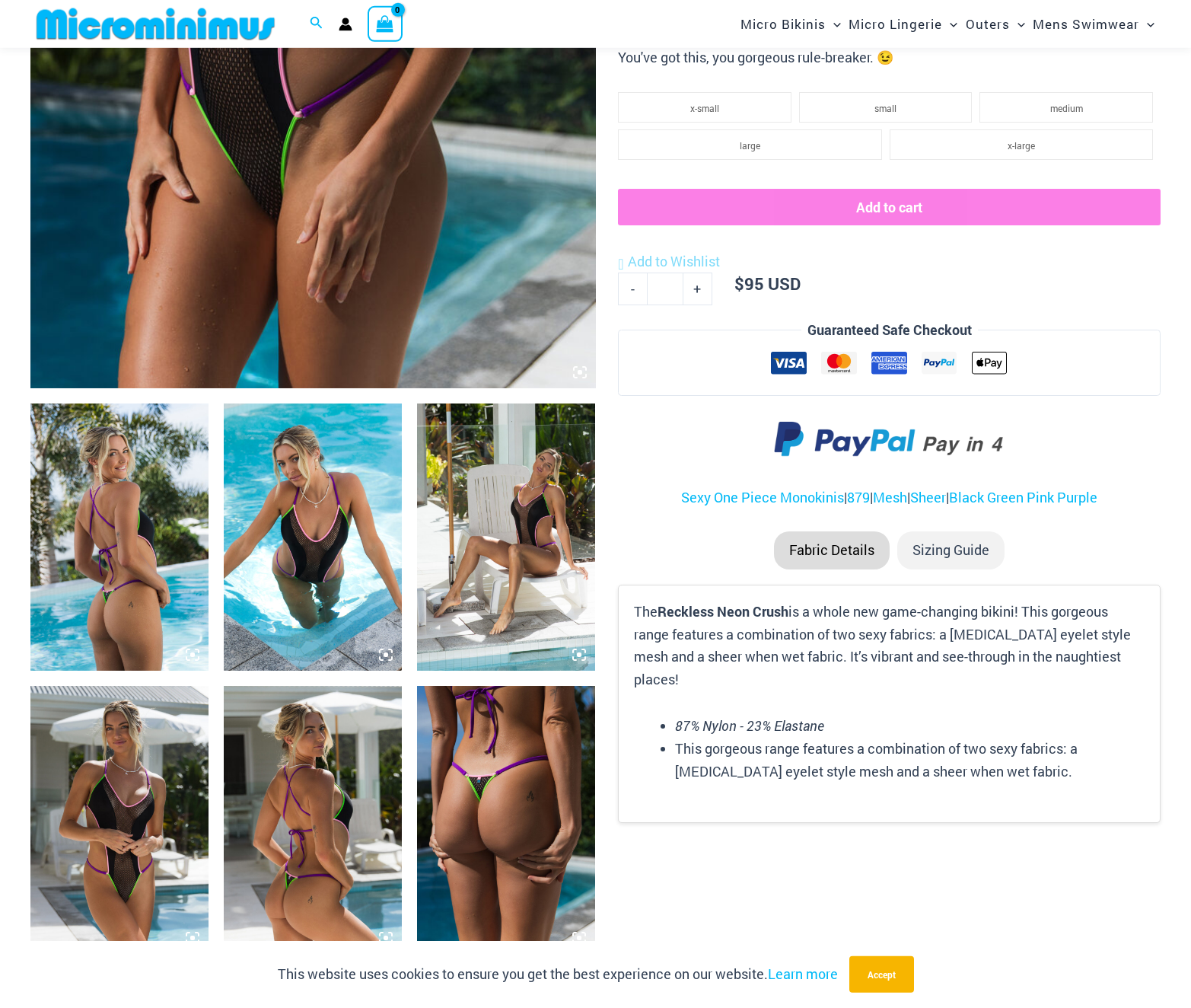
scroll to position [599, 0]
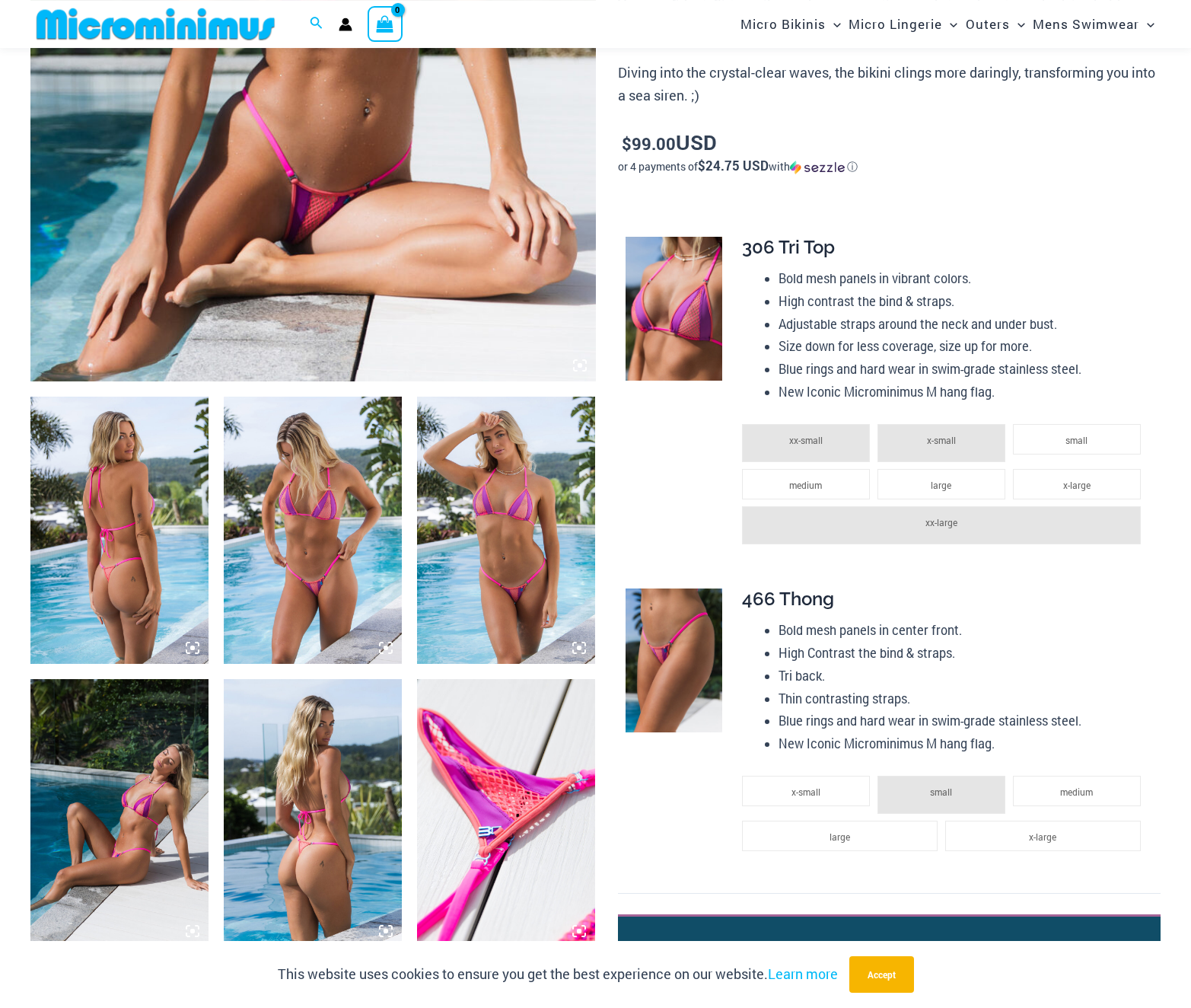
scroll to position [608, 0]
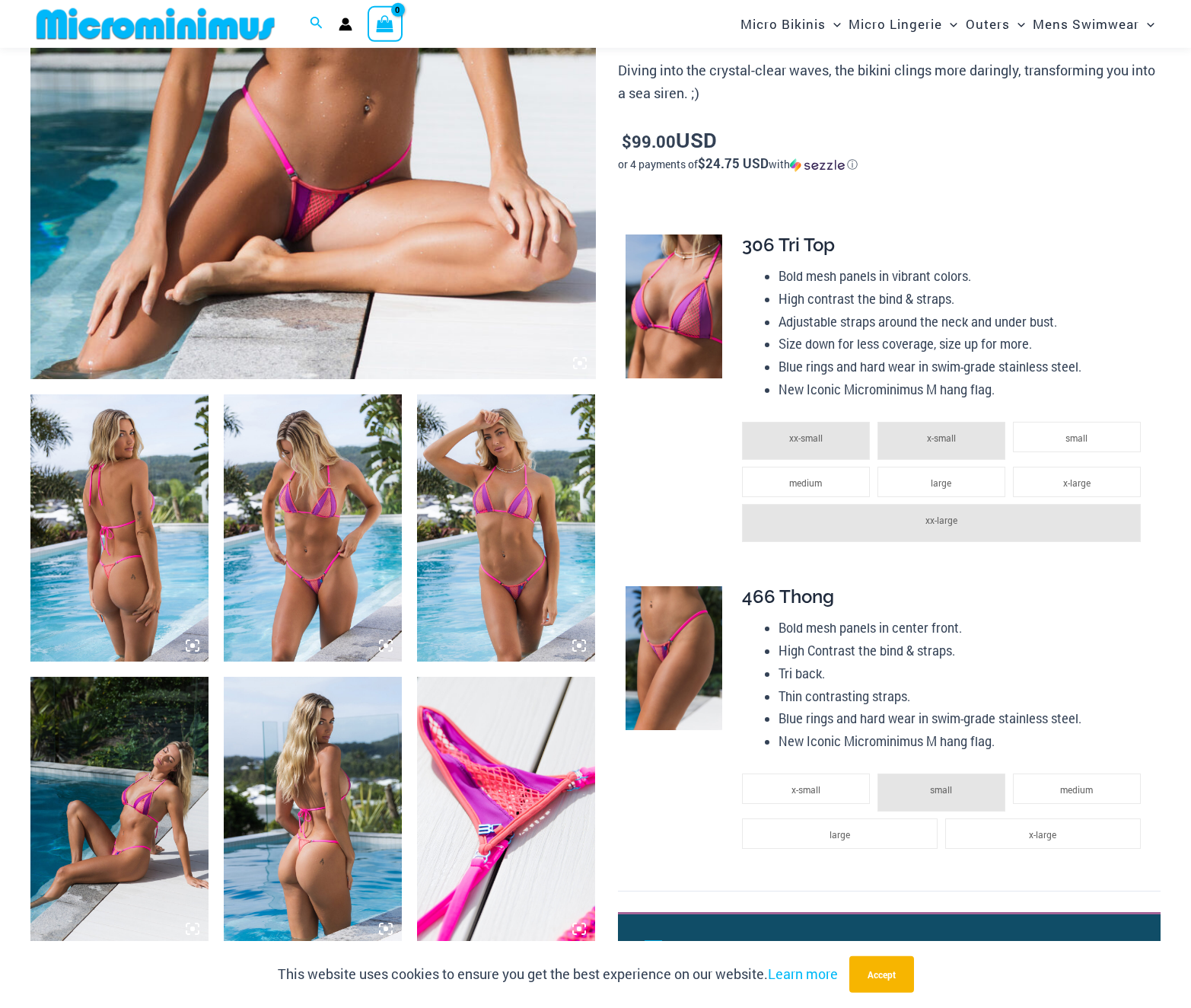
click at [499, 597] on img at bounding box center [506, 528] width 178 height 268
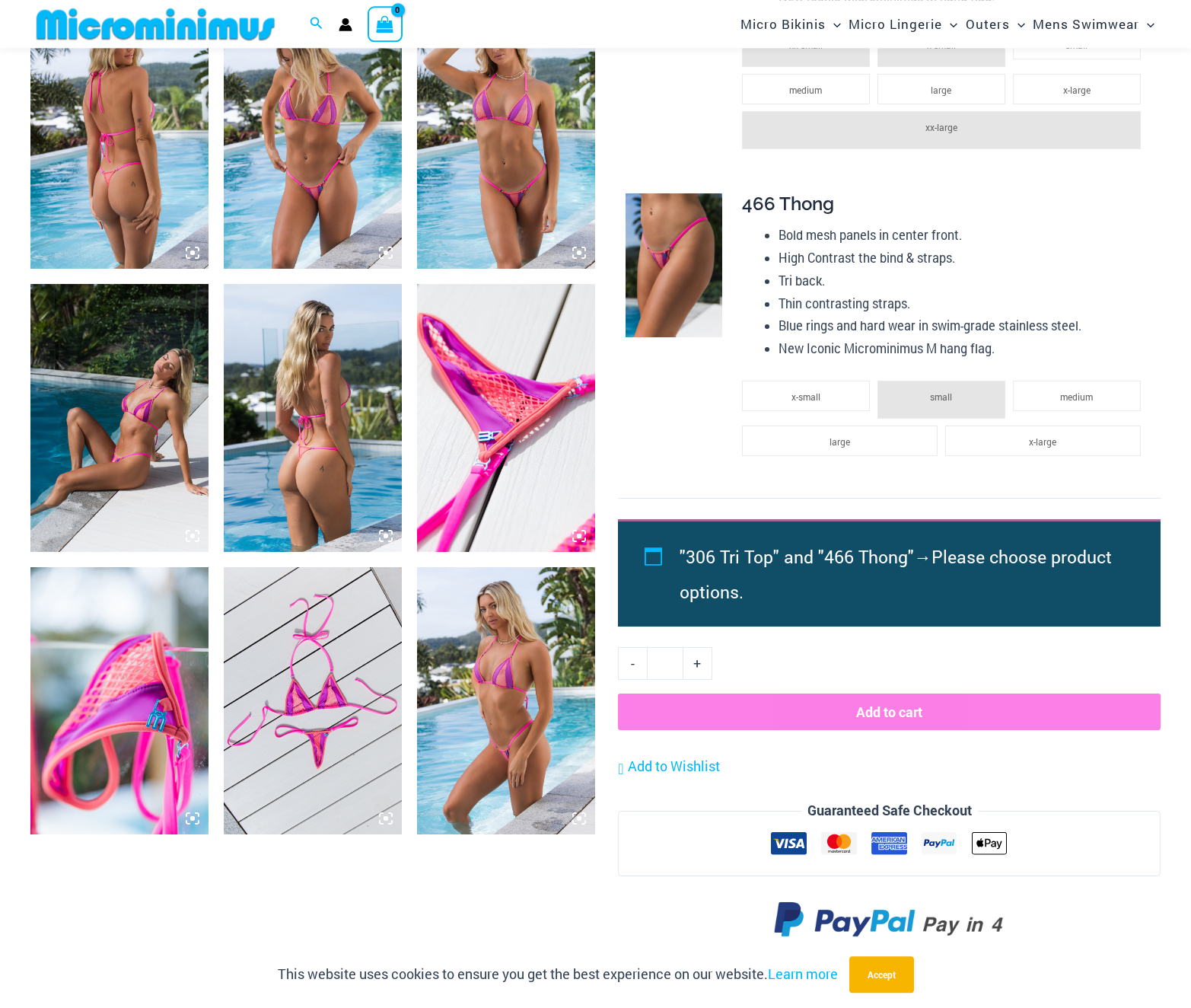
click at [523, 479] on img at bounding box center [506, 418] width 178 height 268
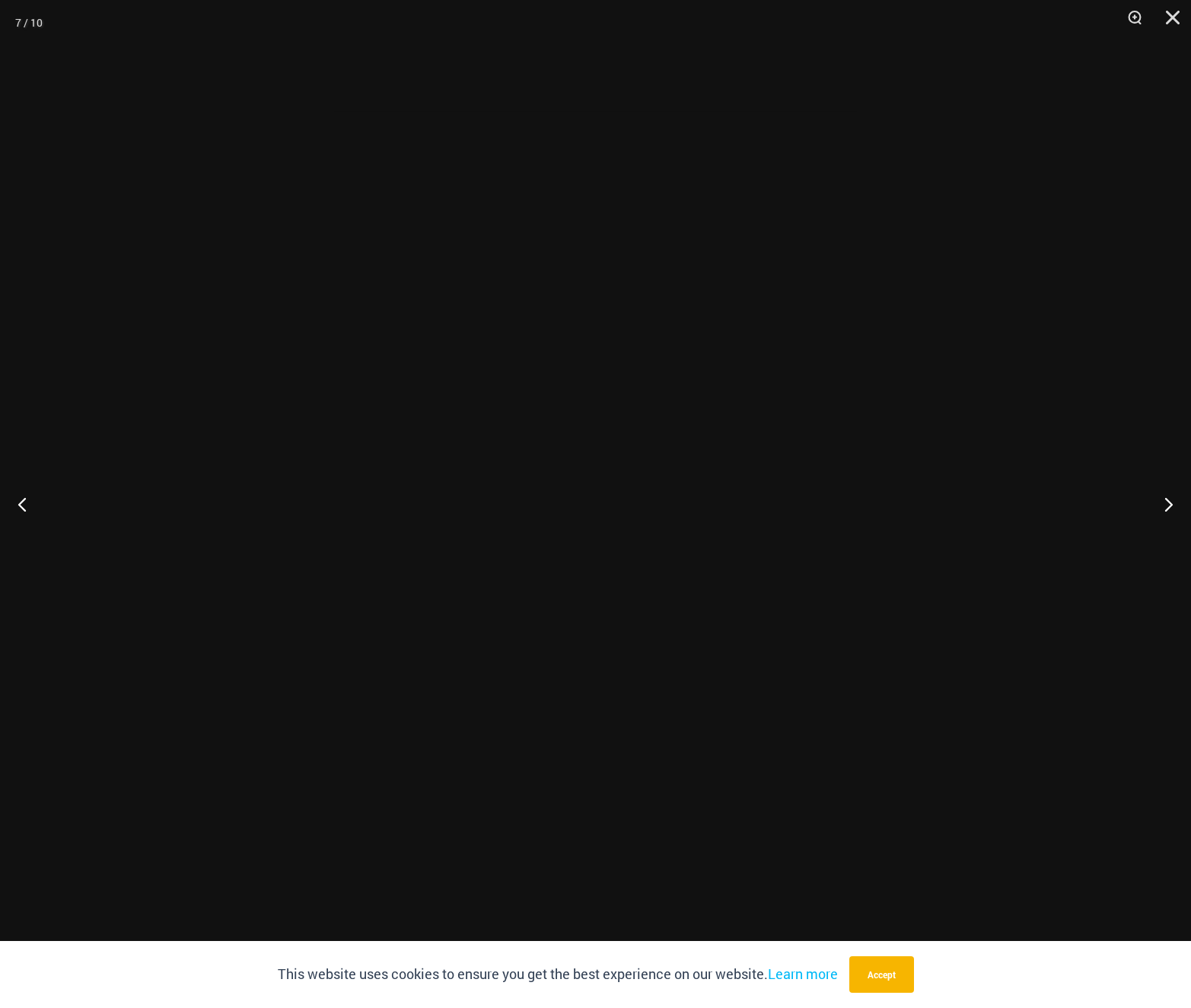
scroll to position [1001, 0]
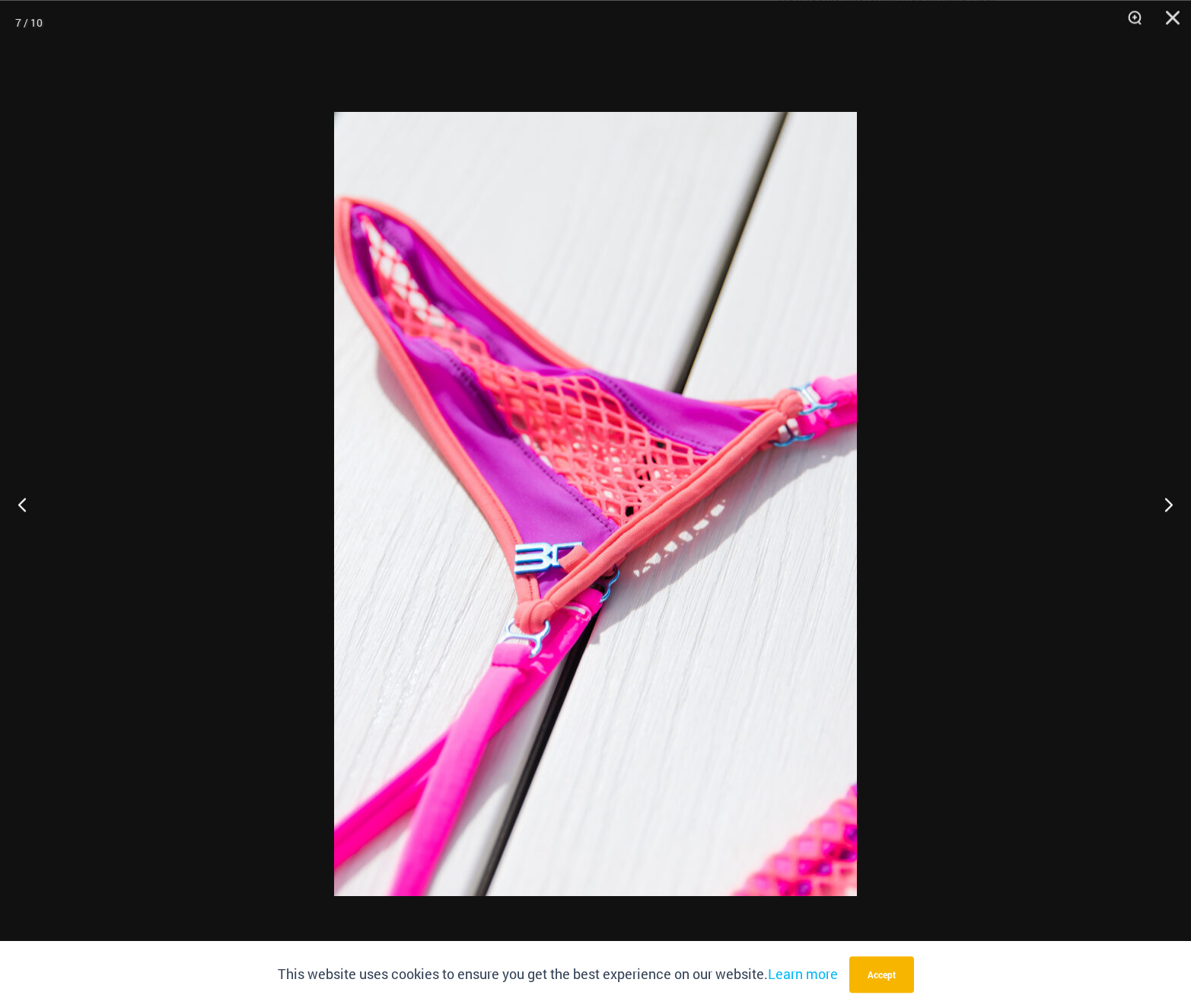
click at [904, 498] on div at bounding box center [596, 504] width 1191 height 1008
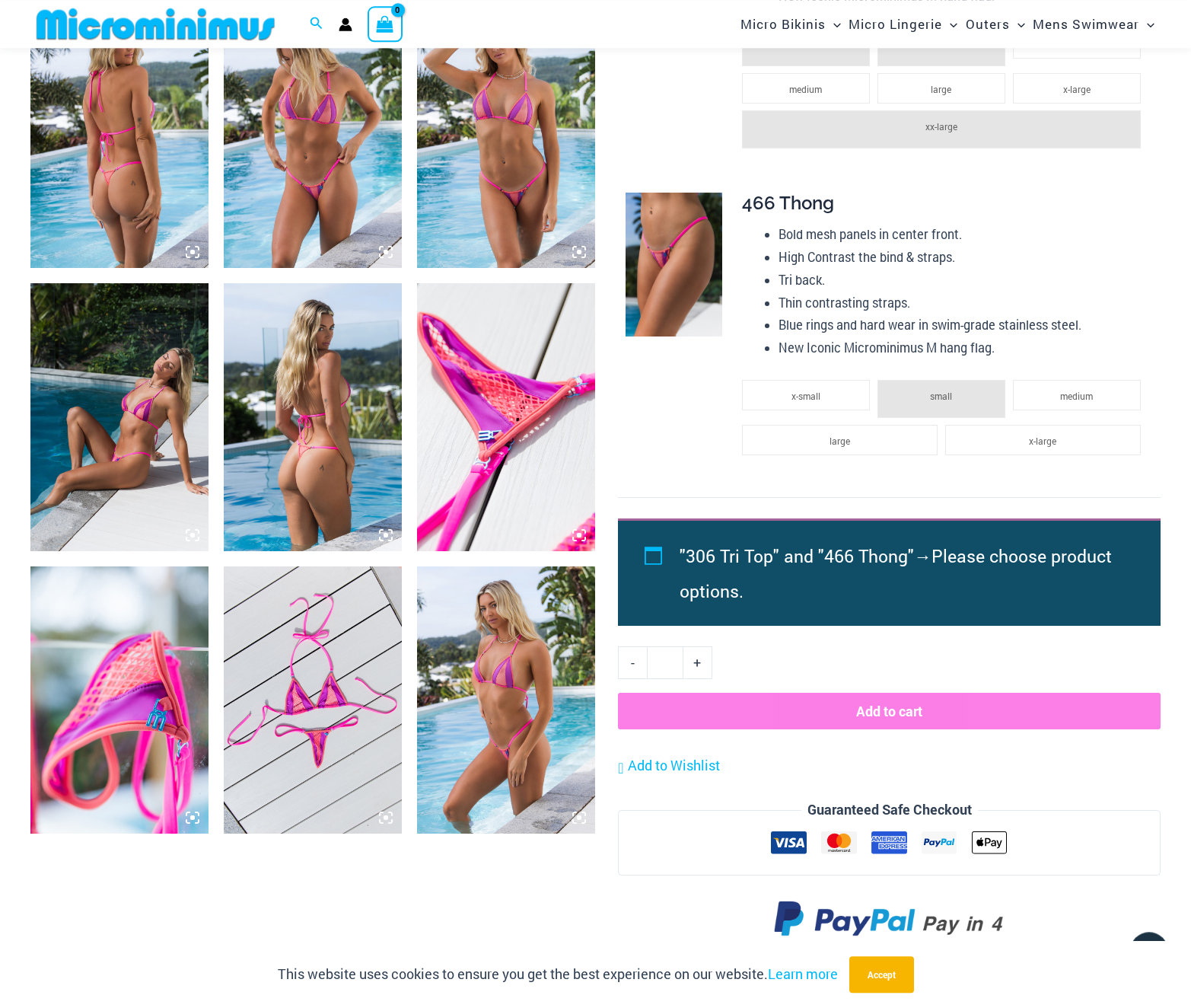
click at [490, 749] on img at bounding box center [506, 700] width 178 height 268
